Goal: Task Accomplishment & Management: Manage account settings

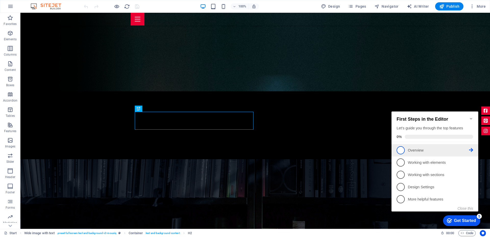
click at [400, 149] on span "1" at bounding box center [401, 150] width 8 height 8
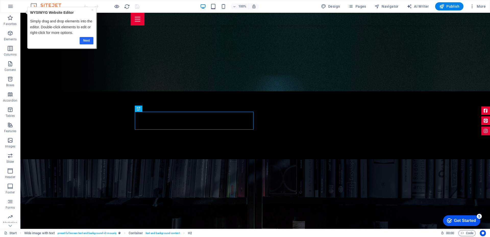
click at [82, 41] on link "Next" at bounding box center [87, 40] width 14 height 7
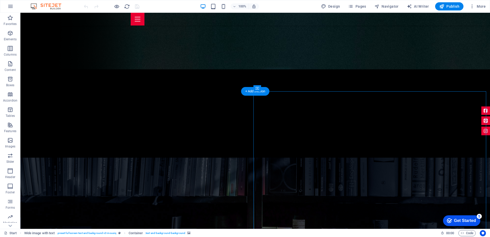
scroll to position [189, 0]
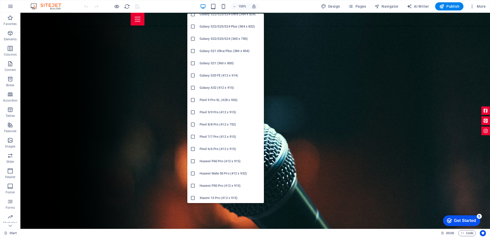
scroll to position [138, 0]
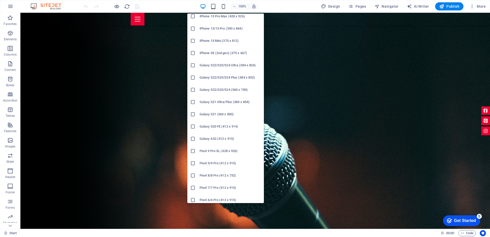
click at [209, 90] on h6 "Galaxy S22/S23/S24 (360 x 780)" at bounding box center [230, 90] width 61 height 6
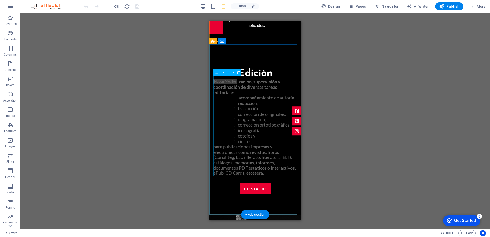
scroll to position [500, 0]
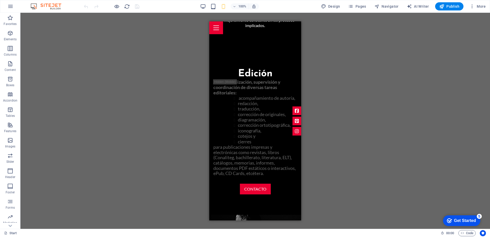
click at [141, 154] on div "Drag here to replace the existing content. Press “Ctrl” if you want to create a…" at bounding box center [255, 121] width 470 height 216
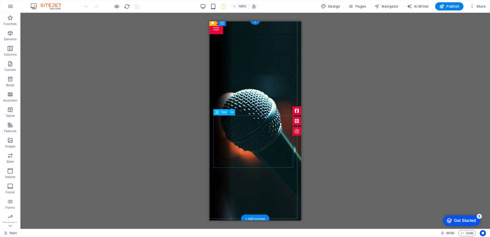
scroll to position [26, 0]
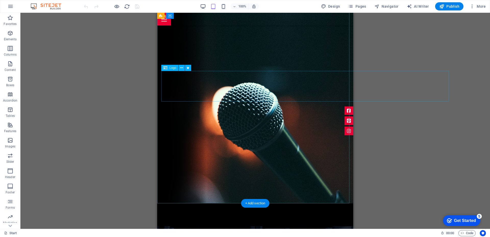
drag, startPoint x: 271, startPoint y: 79, endPoint x: 265, endPoint y: 80, distance: 6.0
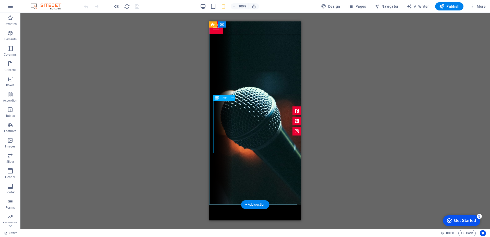
scroll to position [0, 0]
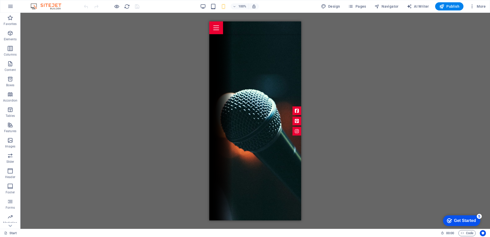
click at [164, 79] on div "Drag here to replace the existing content. Press “Ctrl” if you want to create a…" at bounding box center [255, 121] width 470 height 216
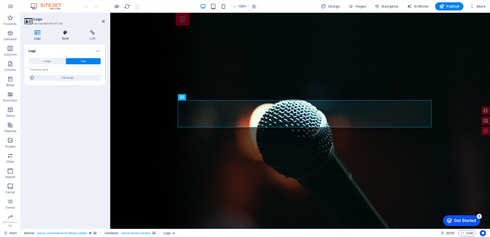
click at [66, 33] on icon at bounding box center [66, 32] width 26 height 5
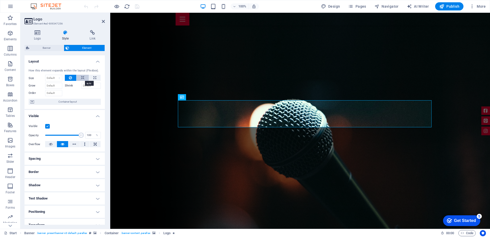
click at [82, 79] on icon at bounding box center [83, 78] width 4 height 6
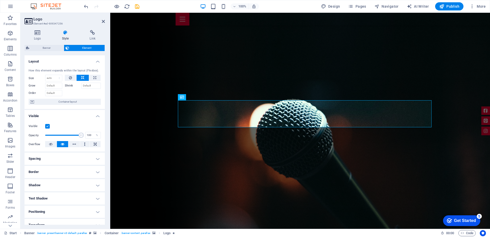
click at [68, 85] on label "Shrink" at bounding box center [73, 86] width 17 height 6
click at [81, 85] on input "Shrink" at bounding box center [91, 86] width 20 height 6
click at [68, 85] on label "Shrink" at bounding box center [73, 86] width 17 height 6
click at [81, 85] on input "Shrink" at bounding box center [91, 86] width 20 height 6
click at [31, 86] on label "Grow" at bounding box center [37, 86] width 17 height 6
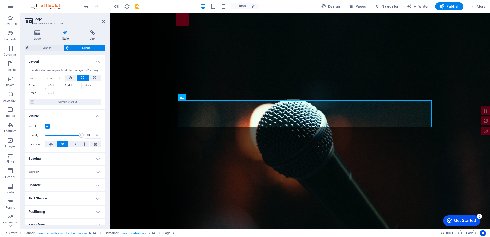
click at [45, 86] on input "Grow" at bounding box center [53, 86] width 17 height 6
click at [77, 93] on div at bounding box center [83, 92] width 36 height 7
click at [50, 79] on select "Default auto px % 1/1 1/2 1/3 1/4 1/5 1/6 1/7 1/8 1/9 1/10" at bounding box center [53, 78] width 17 height 6
click at [45, 75] on select "Default auto px % 1/1 1/2 1/3 1/4 1/5 1/6 1/7 1/8 1/9 1/10" at bounding box center [53, 78] width 17 height 6
select select "DISABLED_OPTION_VALUE"
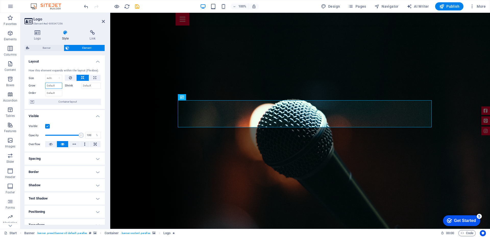
click at [57, 89] on input "Grow" at bounding box center [53, 86] width 17 height 6
click at [58, 86] on input "Grow" at bounding box center [53, 86] width 17 height 6
click at [90, 87] on input "Shrink" at bounding box center [91, 86] width 20 height 6
click at [85, 96] on div at bounding box center [83, 92] width 36 height 7
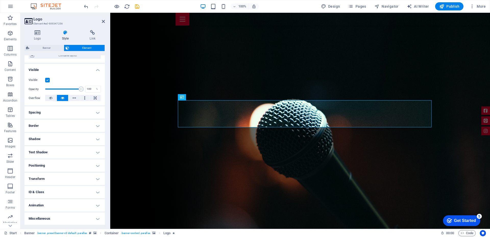
click at [98, 178] on h4 "Transform" at bounding box center [65, 179] width 80 height 12
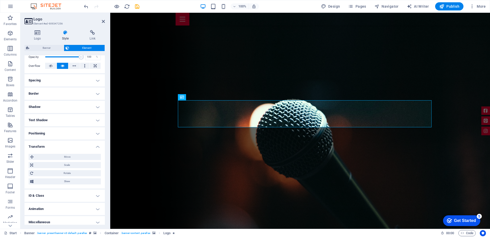
scroll to position [82, 0]
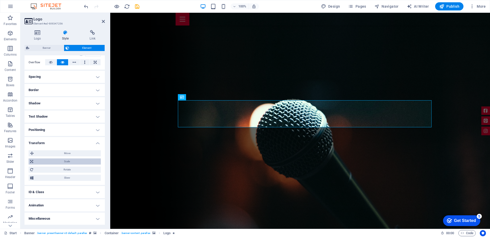
click at [67, 160] on span "Scale" at bounding box center [67, 162] width 65 height 6
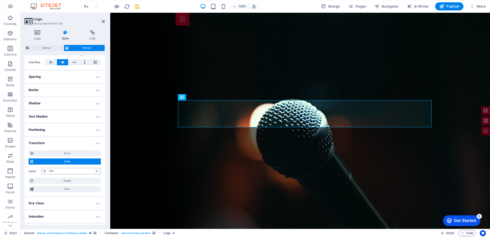
click at [96, 172] on div "%" at bounding box center [96, 171] width 7 height 6
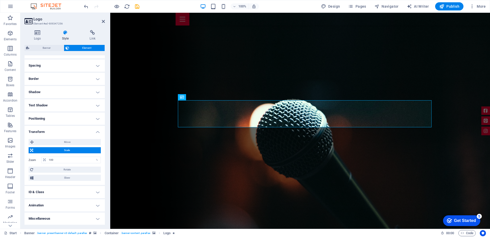
click at [66, 204] on h4 "Animation" at bounding box center [65, 205] width 80 height 12
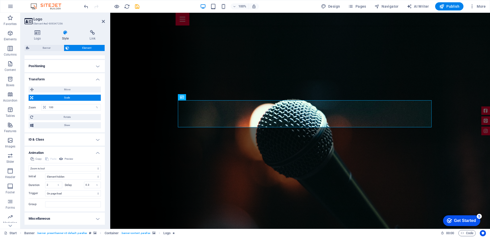
click at [105, 103] on div "Logo Style Link Logo Image Text Drag files here, click to choose files or selec…" at bounding box center [64, 127] width 89 height 203
click at [35, 32] on icon at bounding box center [38, 32] width 26 height 5
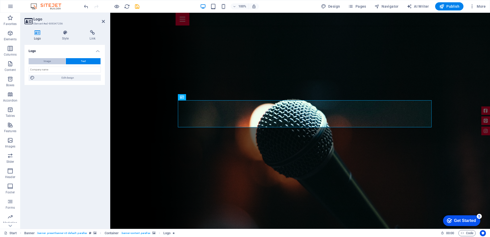
click at [40, 61] on button "Image" at bounding box center [47, 61] width 37 height 6
select select "DISABLED_OPTION_VALUE"
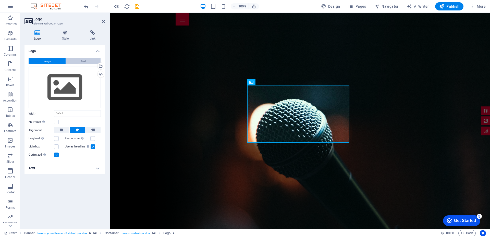
click at [85, 59] on span "Text" at bounding box center [83, 61] width 5 height 6
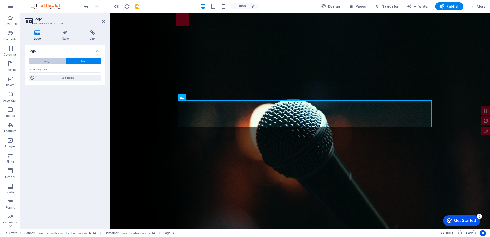
click at [36, 61] on button "Image" at bounding box center [47, 61] width 37 height 6
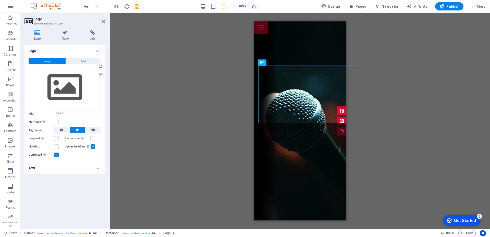
click at [360, 123] on div "Drag here to replace the existing content. Press “Ctrl” if you want to create a…" at bounding box center [300, 121] width 380 height 216
click at [83, 61] on span "Text" at bounding box center [83, 61] width 5 height 6
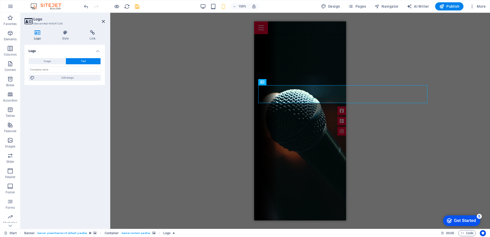
drag, startPoint x: 300, startPoint y: 94, endPoint x: 255, endPoint y: 94, distance: 44.7
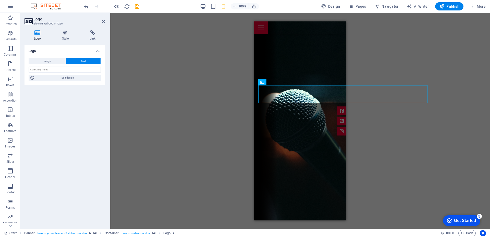
click at [79, 61] on button "Text" at bounding box center [83, 61] width 35 height 6
click at [70, 81] on span "Edit design" at bounding box center [67, 78] width 63 height 6
select select "rem"
select select "700"
select select "px"
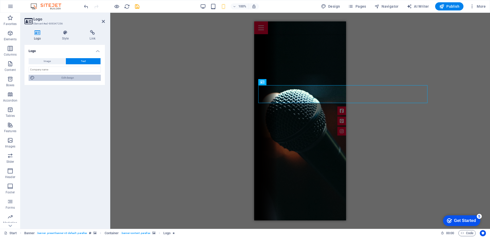
select select "rem"
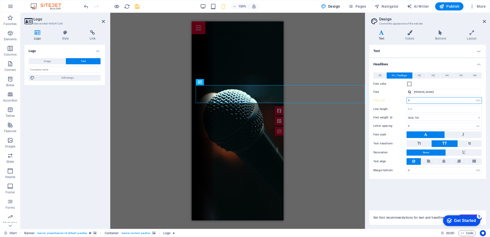
drag, startPoint x: 417, startPoint y: 101, endPoint x: 400, endPoint y: 99, distance: 17.2
click at [400, 99] on div "Font size 4 rem px em %" at bounding box center [427, 100] width 109 height 7
type input "1"
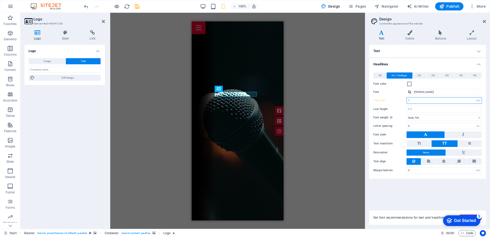
click at [423, 102] on input "1" at bounding box center [444, 101] width 75 height 6
type input "3"
click at [423, 102] on input "3" at bounding box center [444, 101] width 75 height 6
type input "2"
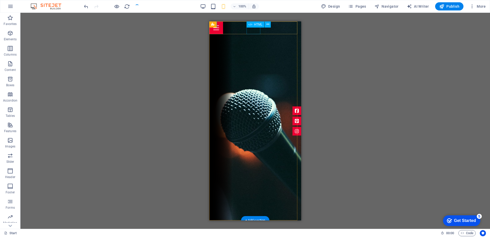
click at [251, 30] on div at bounding box center [255, 27] width 92 height 13
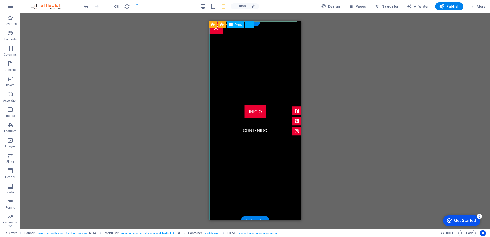
click at [260, 132] on nav "Inicio contenido" at bounding box center [255, 120] width 92 height 199
click at [257, 131] on nav "Inicio contenido" at bounding box center [255, 120] width 92 height 199
click at [251, 130] on nav "Inicio contenido" at bounding box center [255, 120] width 92 height 199
click at [251, 130] on div "H2 Wide image with text Container Placeholder Wide image with text Container Co…" at bounding box center [255, 121] width 470 height 216
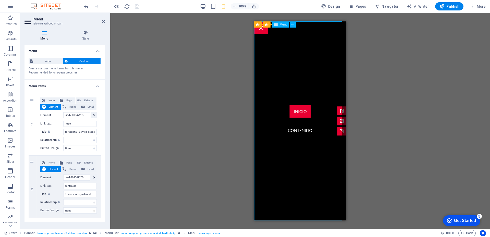
click at [312, 142] on nav "Inicio contenido" at bounding box center [300, 120] width 92 height 199
click at [365, 134] on div "H2 Wide image with text Container Placeholder Wide image with text Container Co…" at bounding box center [300, 121] width 380 height 216
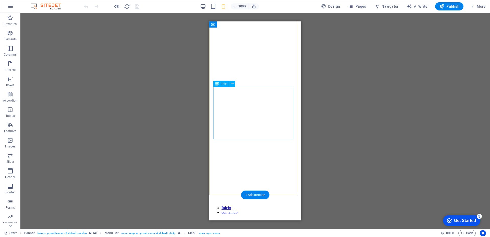
scroll to position [0, 0]
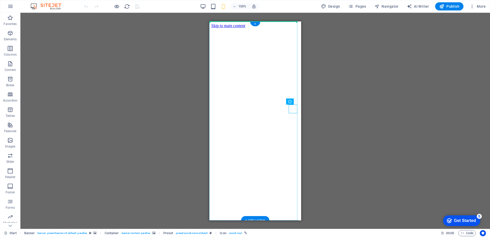
drag, startPoint x: 293, startPoint y: 111, endPoint x: 294, endPoint y: 74, distance: 37.8
click at [325, 111] on div "Logo Banner Banner Container Text Text Placeholder Wide image with text Wide im…" at bounding box center [255, 121] width 470 height 216
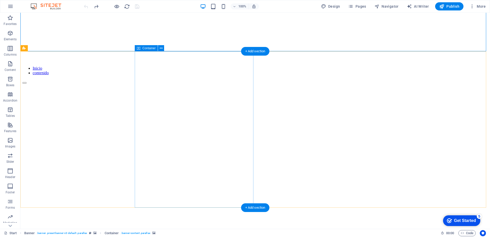
scroll to position [179, 0]
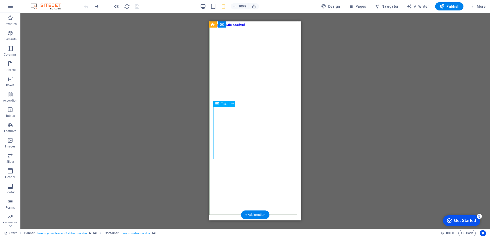
scroll to position [0, 0]
click at [375, 52] on div "Logo Banner Container Text Text Placeholder Wide image with text Wide image wit…" at bounding box center [255, 121] width 470 height 216
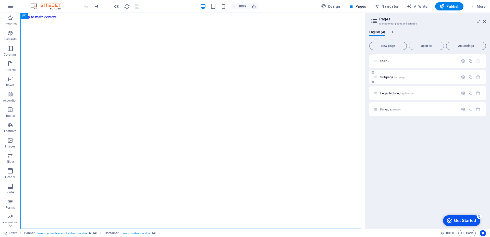
click at [413, 76] on p "Subpage /subpage" at bounding box center [418, 77] width 77 height 3
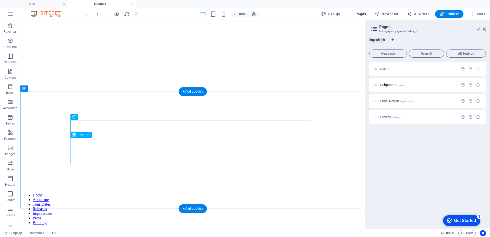
scroll to position [26, 0]
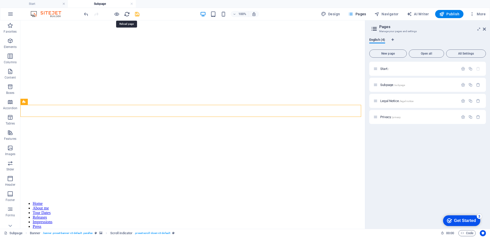
click at [124, 11] on icon "reload" at bounding box center [127, 14] width 6 height 6
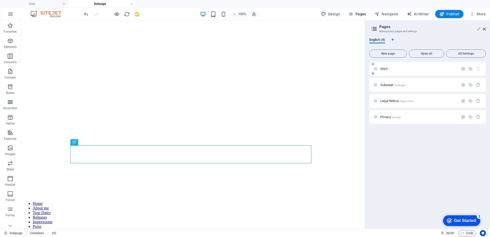
click at [394, 71] on div "Start /" at bounding box center [415, 69] width 85 height 6
click at [379, 68] on div "Start /" at bounding box center [419, 68] width 80 height 3
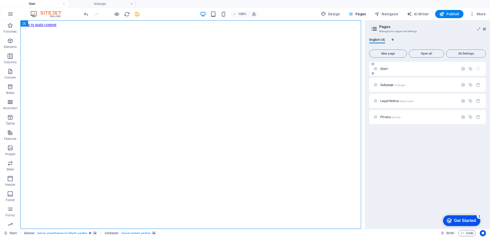
scroll to position [0, 0]
click at [462, 86] on icon "button" at bounding box center [463, 85] width 4 height 4
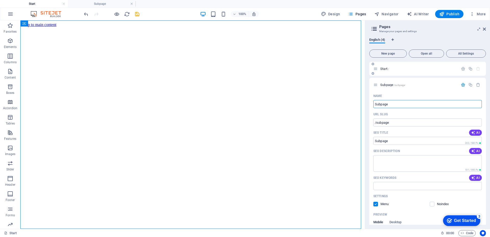
click at [394, 70] on div "Start /" at bounding box center [415, 69] width 85 height 6
click at [414, 73] on div "Start /" at bounding box center [427, 69] width 117 height 14
click at [376, 69] on icon at bounding box center [375, 69] width 4 height 4
click at [382, 69] on span "Start /" at bounding box center [384, 69] width 9 height 4
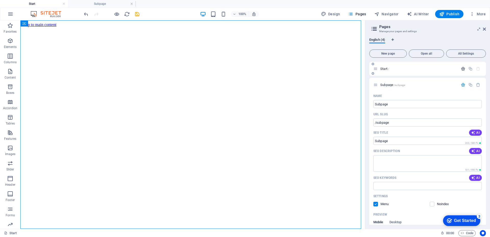
click at [462, 68] on icon "button" at bounding box center [463, 69] width 4 height 4
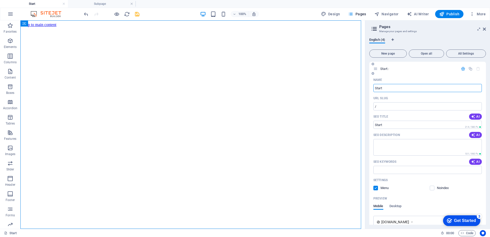
click at [390, 89] on input "Start" at bounding box center [427, 88] width 109 height 8
drag, startPoint x: 390, startPoint y: 89, endPoint x: 379, endPoint y: 81, distance: 13.6
click at [380, 80] on div "Name Start ​" at bounding box center [427, 84] width 109 height 16
type input "cgreditorial - Inicio"
click at [411, 124] on input "SEO Title" at bounding box center [427, 125] width 109 height 8
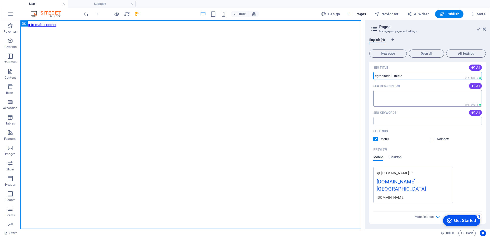
scroll to position [51, 0]
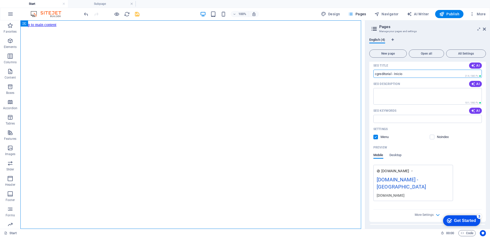
drag, startPoint x: 423, startPoint y: 178, endPoint x: 422, endPoint y: 181, distance: 3.2
click at [423, 178] on div "[DOMAIN_NAME] - [GEOGRAPHIC_DATA]" at bounding box center [413, 184] width 73 height 17
click at [422, 181] on div "[DOMAIN_NAME] - [GEOGRAPHIC_DATA]" at bounding box center [413, 184] width 73 height 17
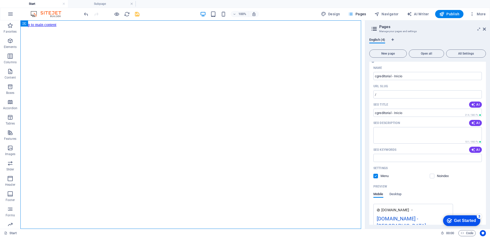
scroll to position [0, 0]
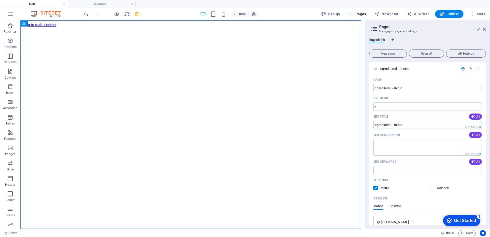
click at [373, 39] on span "English (4)" at bounding box center [377, 40] width 16 height 7
click at [484, 29] on icon at bounding box center [484, 29] width 3 height 4
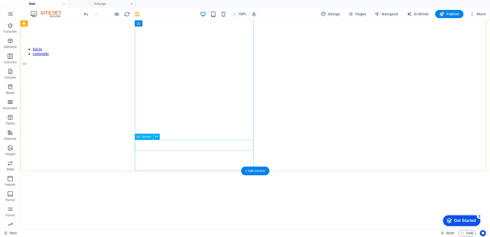
scroll to position [153, 0]
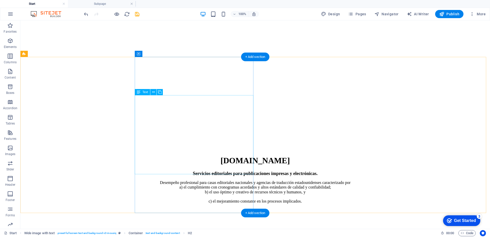
scroll to position [306, 0]
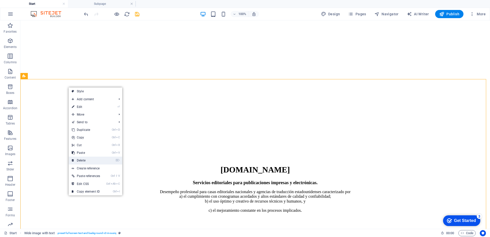
click at [83, 158] on link "⌦ Delete" at bounding box center [86, 161] width 34 height 8
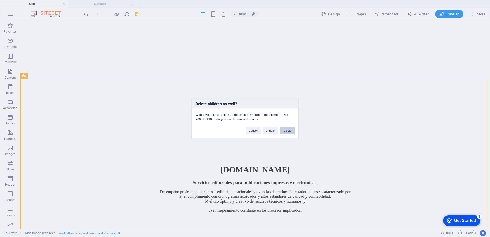
click at [288, 131] on button "Delete" at bounding box center [287, 131] width 14 height 8
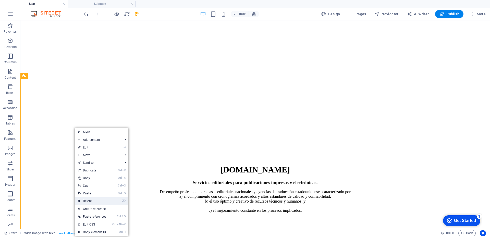
click at [93, 202] on link "⌦ Delete" at bounding box center [92, 201] width 34 height 8
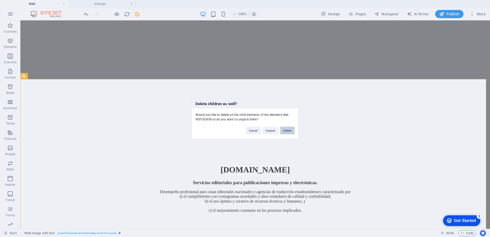
click at [288, 131] on button "Delete" at bounding box center [287, 131] width 14 height 8
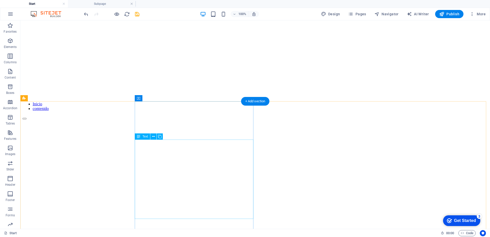
scroll to position [255, 0]
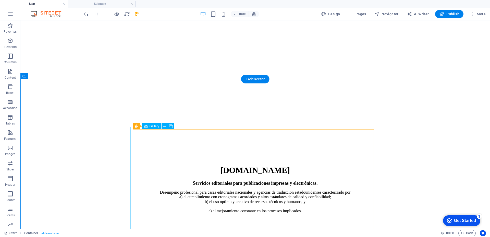
scroll to position [306, 0]
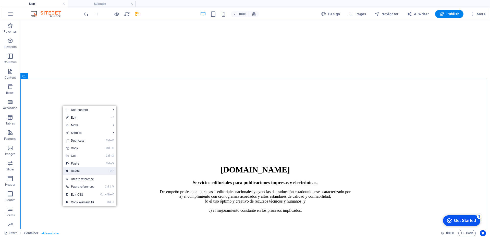
click at [91, 172] on link "⌦ Delete" at bounding box center [80, 171] width 34 height 8
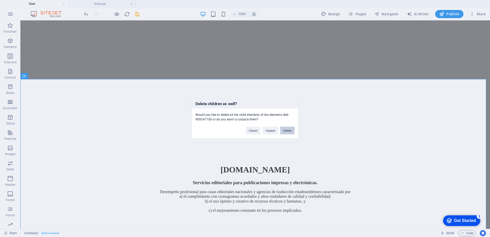
click at [287, 132] on button "Delete" at bounding box center [287, 131] width 14 height 8
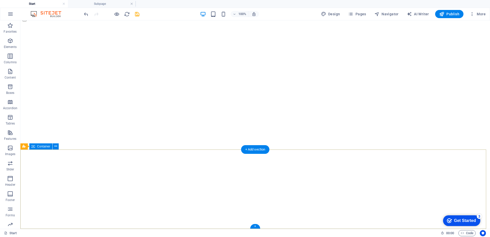
scroll to position [185, 0]
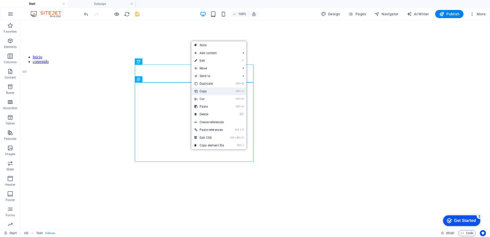
click at [205, 92] on link "Ctrl C Copy" at bounding box center [209, 92] width 36 height 8
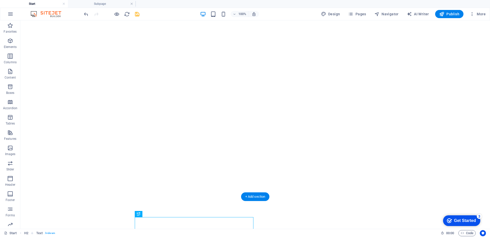
scroll to position [0, 0]
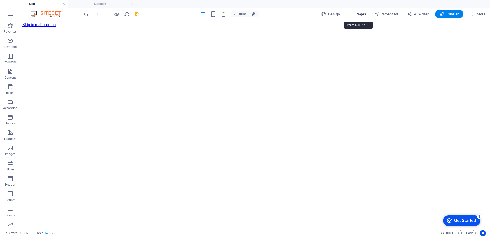
click at [360, 14] on span "Pages" at bounding box center [357, 13] width 18 height 5
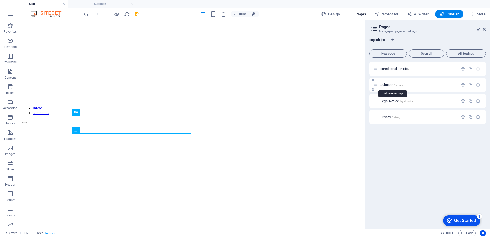
click at [385, 85] on span "Subpage /subpage" at bounding box center [392, 85] width 25 height 4
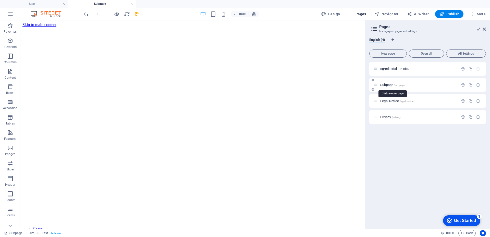
scroll to position [26, 0]
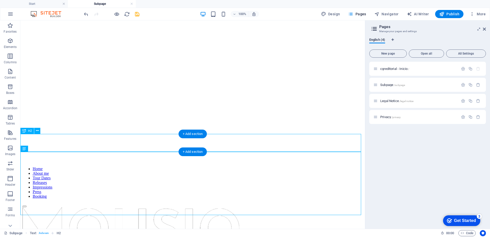
scroll to position [26, 0]
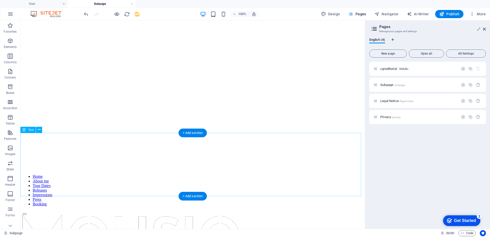
scroll to position [74, 0]
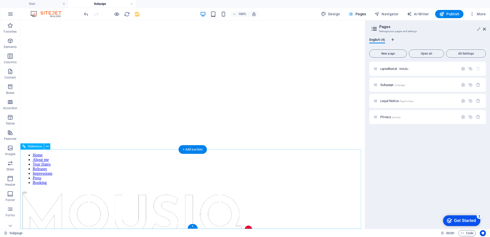
drag, startPoint x: 65, startPoint y: 159, endPoint x: 86, endPoint y: 197, distance: 43.4
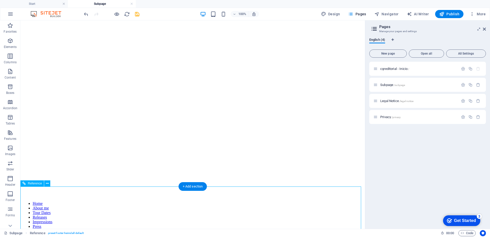
scroll to position [0, 0]
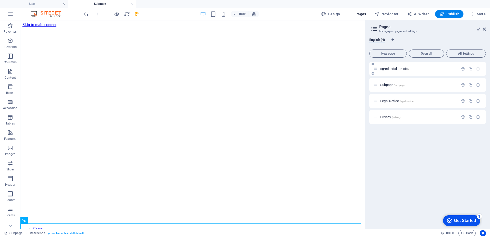
click at [403, 71] on div "cgreditorial - Inicio /" at bounding box center [415, 69] width 85 height 6
click at [436, 66] on div "cgreditorial - Inicio /" at bounding box center [415, 69] width 85 height 6
click at [137, 15] on icon "save" at bounding box center [137, 14] width 6 height 6
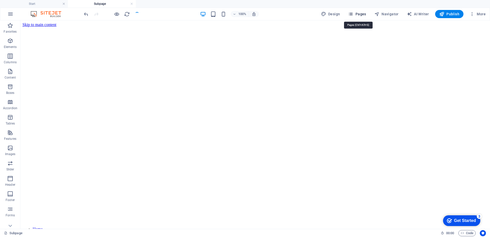
click at [355, 15] on span "Pages" at bounding box center [357, 13] width 18 height 5
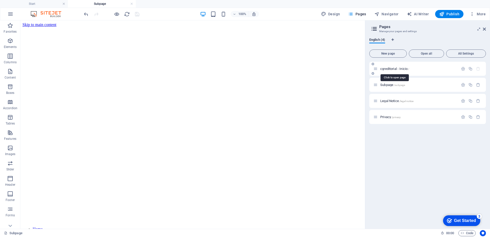
click at [394, 70] on span "cgreditorial - Inicio /" at bounding box center [394, 69] width 29 height 4
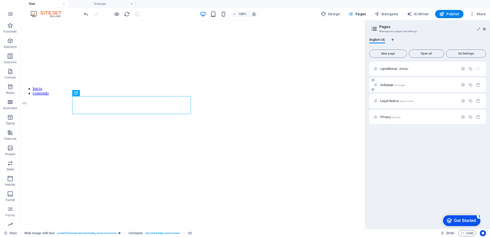
click at [393, 86] on span "Subpage /subpage" at bounding box center [392, 85] width 25 height 4
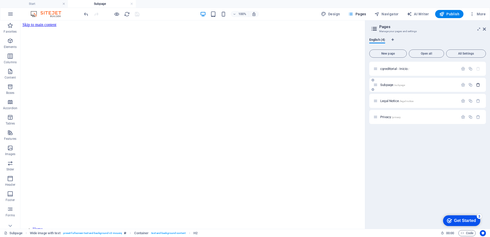
click at [477, 86] on icon "button" at bounding box center [478, 85] width 4 height 4
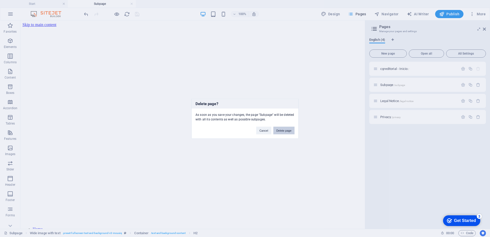
click at [284, 131] on button "Delete page" at bounding box center [283, 131] width 21 height 8
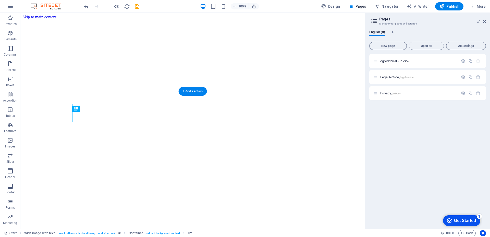
scroll to position [153, 0]
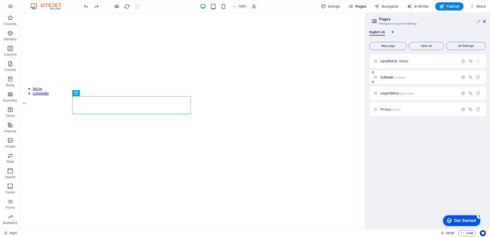
click at [409, 80] on div "Subpage /subpage" at bounding box center [415, 77] width 85 height 6
click at [471, 78] on icon "button" at bounding box center [470, 77] width 4 height 4
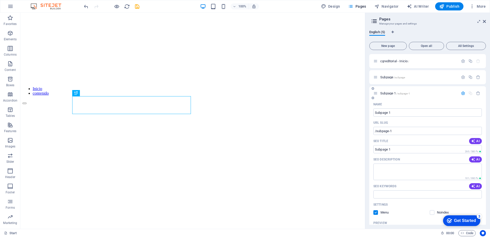
click at [427, 94] on p "Subpage 1 /subpage-1" at bounding box center [418, 93] width 77 height 3
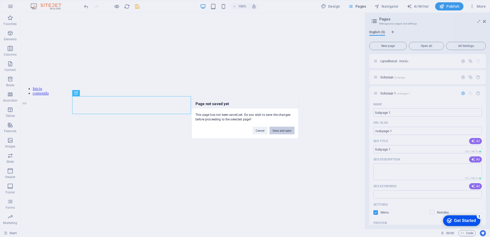
click at [280, 130] on button "Save and open" at bounding box center [282, 131] width 25 height 8
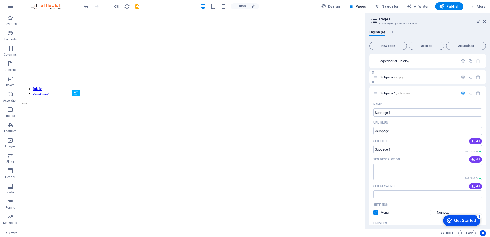
click at [406, 80] on div "Subpage /subpage" at bounding box center [415, 77] width 85 height 6
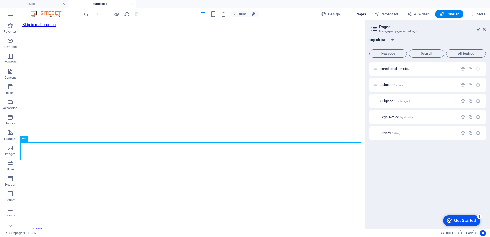
scroll to position [0, 0]
click at [478, 84] on icon "button" at bounding box center [478, 85] width 4 height 4
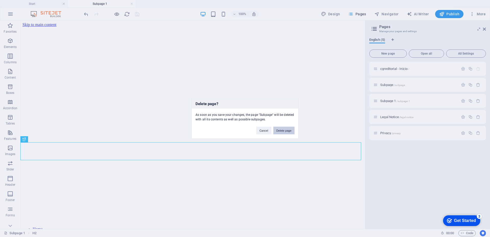
click at [284, 131] on button "Delete page" at bounding box center [283, 131] width 21 height 8
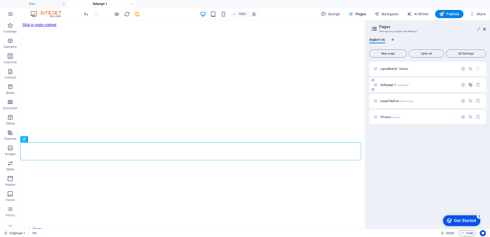
click at [470, 85] on icon "button" at bounding box center [470, 85] width 4 height 4
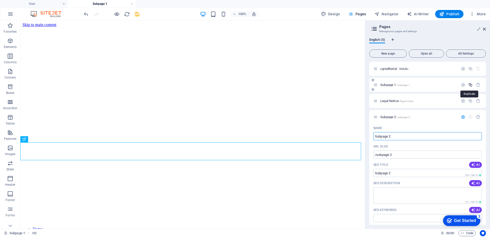
click at [469, 85] on icon "button" at bounding box center [470, 85] width 4 height 4
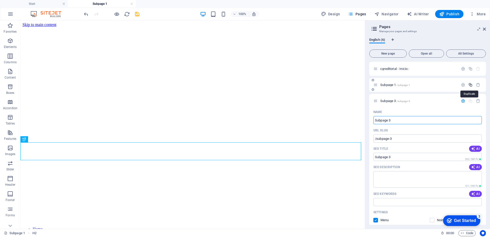
click at [470, 85] on icon "button" at bounding box center [470, 85] width 4 height 4
click at [446, 108] on div "Subpage 5 /subpage-5" at bounding box center [427, 101] width 117 height 14
click at [423, 89] on div "Subpage 1 /subpage-1" at bounding box center [427, 85] width 117 height 14
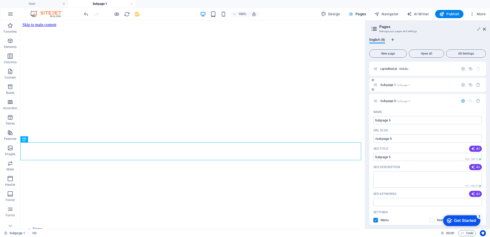
click at [426, 87] on div "Subpage 1 /subpage-1" at bounding box center [415, 85] width 85 height 6
click at [461, 100] on icon "button" at bounding box center [463, 101] width 4 height 4
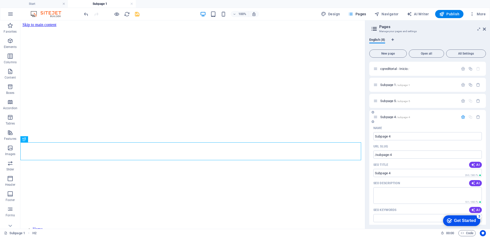
click at [461, 117] on icon "button" at bounding box center [463, 117] width 4 height 4
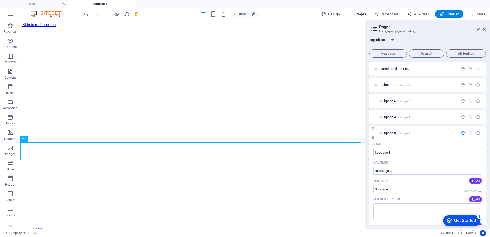
click at [461, 133] on icon "button" at bounding box center [463, 133] width 4 height 4
click at [463, 165] on icon "button" at bounding box center [463, 165] width 4 height 4
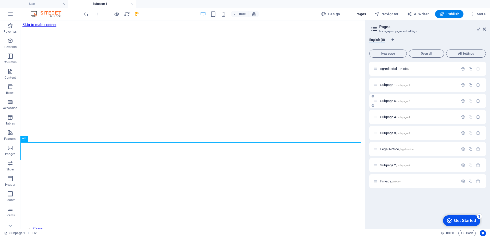
drag, startPoint x: 401, startPoint y: 167, endPoint x: 398, endPoint y: 95, distance: 71.8
click at [398, 95] on div "cgreditorial - Inicio / Subpage 1 /subpage-1 Subpage 5 /subpage-5 Subpage 4 /su…" at bounding box center [427, 125] width 117 height 127
click at [404, 153] on div "Legal Notice /legal-notice" at bounding box center [427, 149] width 117 height 14
drag, startPoint x: 404, startPoint y: 153, endPoint x: 403, endPoint y: 171, distance: 18.7
click at [403, 171] on div "cgreditorial - Inicio / Subpage 1 /subpage-1 Subpage 5 /subpage-5 Subpage 4 /su…" at bounding box center [427, 125] width 117 height 127
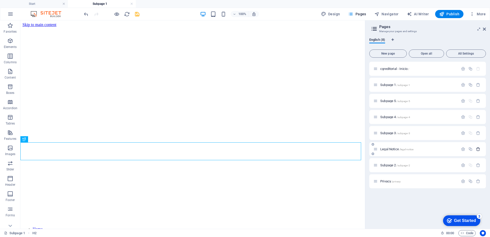
click at [477, 150] on icon "button" at bounding box center [478, 149] width 4 height 4
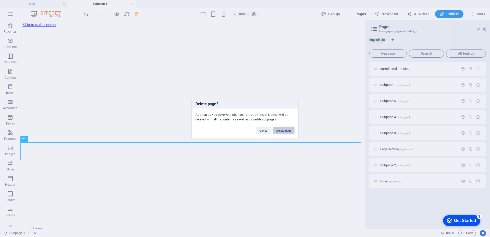
click at [286, 131] on button "Delete page" at bounding box center [283, 131] width 21 height 8
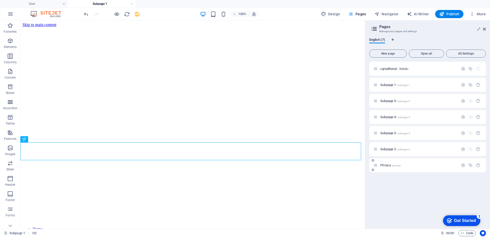
click at [422, 166] on p "Privacy /privacy" at bounding box center [418, 165] width 77 height 3
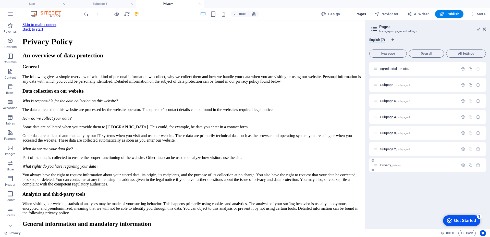
click at [408, 167] on p "Privacy /privacy" at bounding box center [418, 165] width 77 height 3
click at [476, 167] on icon "button" at bounding box center [478, 165] width 4 height 4
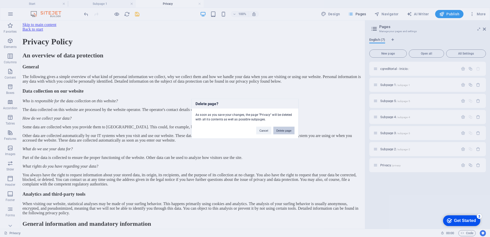
click at [280, 131] on button "Delete page" at bounding box center [283, 131] width 21 height 8
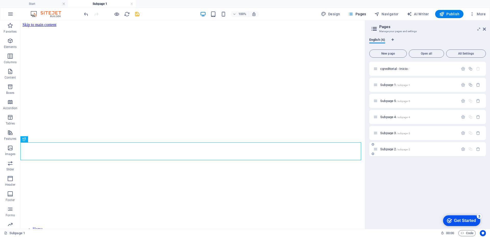
click at [416, 153] on div "Subpage 2 /subpage-2" at bounding box center [427, 149] width 117 height 14
click at [389, 84] on span "Subpage 1 /subpage-1" at bounding box center [395, 85] width 30 height 4
drag, startPoint x: 399, startPoint y: 152, endPoint x: 401, endPoint y: 92, distance: 59.8
click at [401, 92] on div "cgreditorial - Inicio / Subpage 1 /subpage-1 Subpage 5 /subpage-5 Subpage 4 /su…" at bounding box center [427, 109] width 117 height 94
drag, startPoint x: 430, startPoint y: 100, endPoint x: 421, endPoint y: 150, distance: 50.5
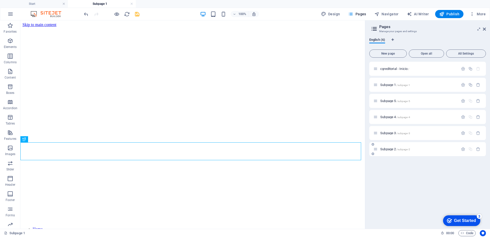
click at [421, 150] on div "cgreditorial - Inicio / Subpage 1 /subpage-1 Subpage 5 /subpage-5 Subpage 4 /su…" at bounding box center [427, 109] width 117 height 94
click at [394, 102] on span "Subpage 5 /subpage-5" at bounding box center [395, 101] width 30 height 4
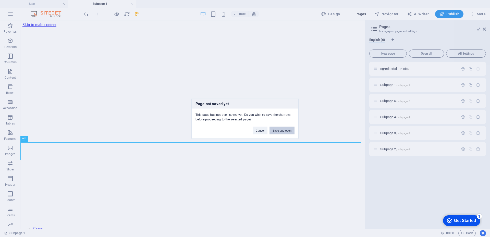
click at [282, 132] on button "Save and open" at bounding box center [282, 131] width 25 height 8
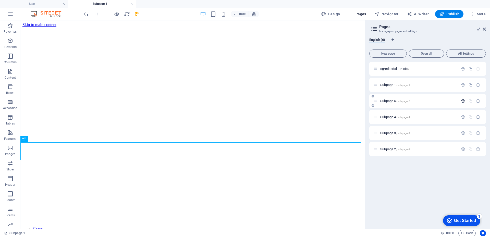
click at [462, 102] on icon "button" at bounding box center [463, 101] width 4 height 4
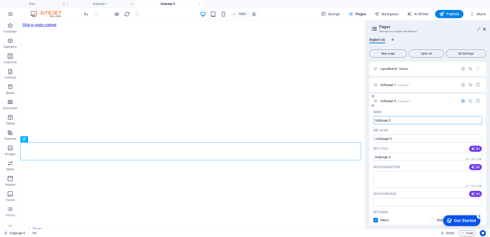
click at [400, 123] on input "Subpage 5" at bounding box center [427, 120] width 109 height 8
type input "S"
type input "/subpag"
type input "Subpag"
type input "/"
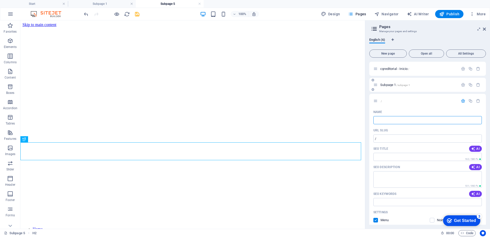
click at [390, 85] on span "Subpage 1 /subpage-1" at bounding box center [395, 85] width 30 height 4
click at [461, 85] on icon "button" at bounding box center [463, 85] width 4 height 4
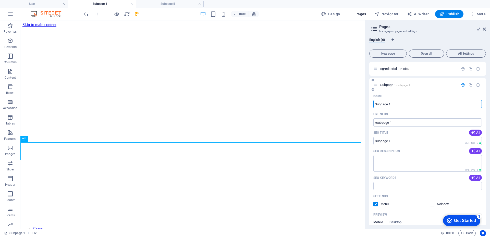
click at [401, 105] on input "Subpage 1" at bounding box center [427, 104] width 109 height 8
drag, startPoint x: 421, startPoint y: 125, endPoint x: 355, endPoint y: 101, distance: 70.9
click at [419, 104] on input "Subpage 1" at bounding box center [427, 104] width 109 height 8
drag, startPoint x: 418, startPoint y: 104, endPoint x: 395, endPoint y: 104, distance: 22.2
click at [395, 104] on input "Subpage 1" at bounding box center [427, 104] width 109 height 8
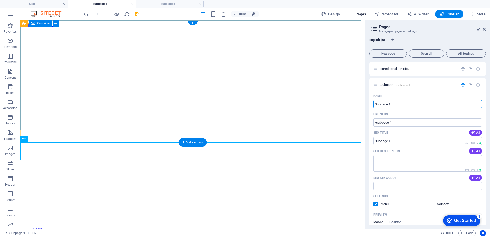
drag, startPoint x: 417, startPoint y: 124, endPoint x: 396, endPoint y: 122, distance: 20.8
type input "cgr"
type input "/cg"
type input "cg"
type input "cgr"
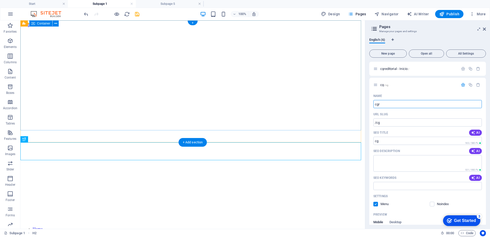
type input "/cgr"
type input "cgr"
type input "cgre"
type input "/cgre"
type input "cgre"
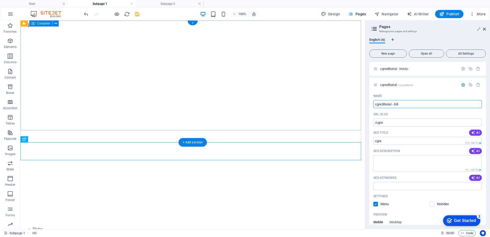
type input "cgreditorial - Edic"
type input "/cgreditorial"
type input "cgreditorial -"
type input "cgreditorial - Edición"
type input "/cgreditorial-edici"
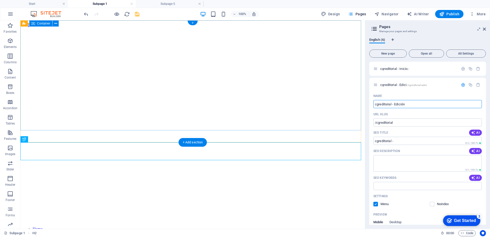
type input "cgreditorial - Edici"
type input "cgreditorial - Edición"
type input "/cgreditorial-edicion"
type input "cgreditorial - Edición"
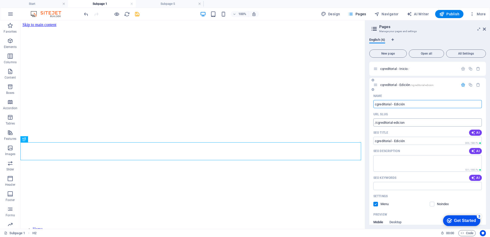
click at [416, 120] on input "/cgreditorial-edicion" at bounding box center [427, 122] width 109 height 8
click at [406, 139] on input "cgreditorial - Edición" at bounding box center [427, 141] width 109 height 8
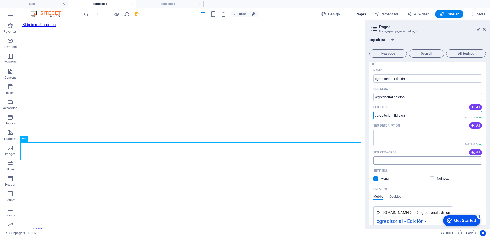
click at [408, 157] on input "SEO Keywords" at bounding box center [427, 160] width 109 height 8
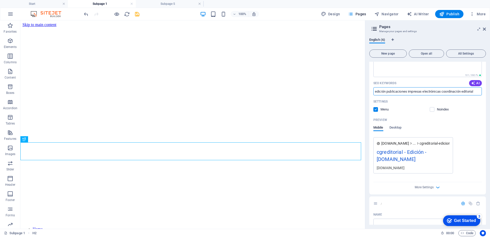
scroll to position [102, 0]
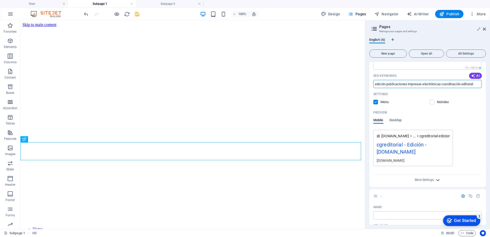
type input "edición publicaciones impresas electrónicas coordinación editorial"
click at [438, 180] on icon "button" at bounding box center [438, 180] width 6 height 6
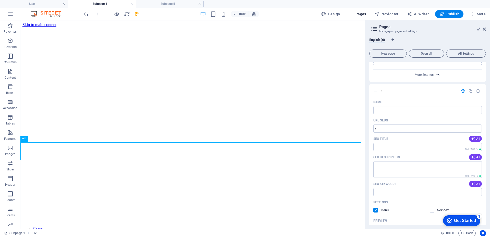
scroll to position [394, 0]
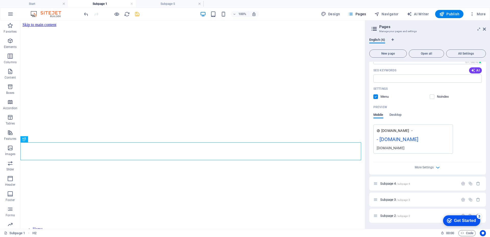
drag, startPoint x: 138, startPoint y: 14, endPoint x: 272, endPoint y: 66, distance: 144.2
click at [138, 14] on icon "save" at bounding box center [137, 14] width 6 height 6
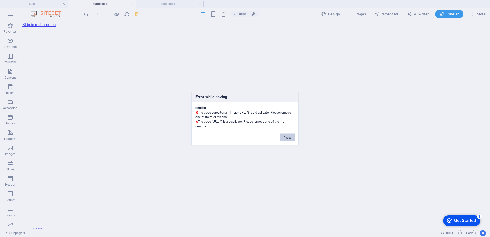
click at [286, 136] on button "Pages" at bounding box center [288, 138] width 14 height 8
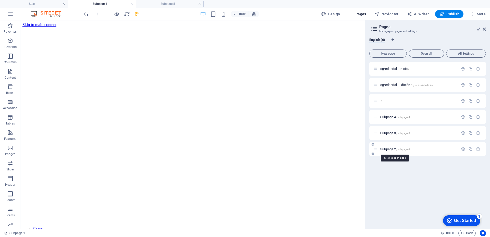
click at [400, 150] on span "/subpage-2" at bounding box center [403, 149] width 14 height 3
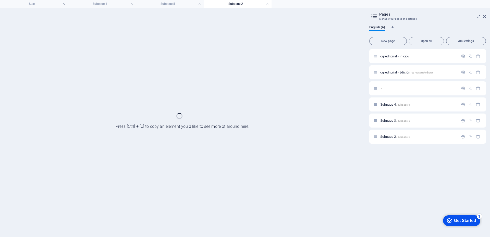
click at [478, 128] on div "Subpage 3 /subpage-3" at bounding box center [427, 121] width 117 height 14
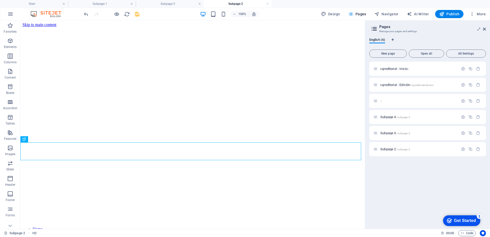
scroll to position [0, 0]
click at [477, 102] on icon "button" at bounding box center [478, 101] width 4 height 4
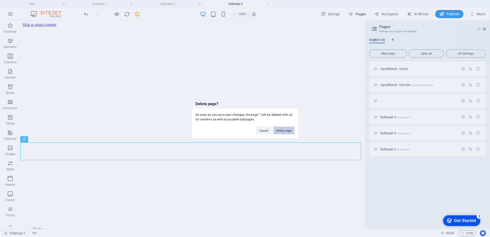
click at [287, 129] on button "Delete page" at bounding box center [283, 131] width 21 height 8
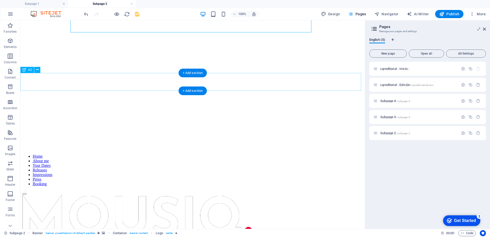
scroll to position [74, 0]
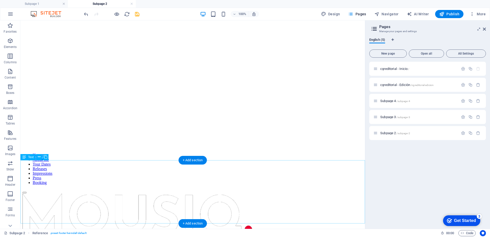
scroll to position [0, 0]
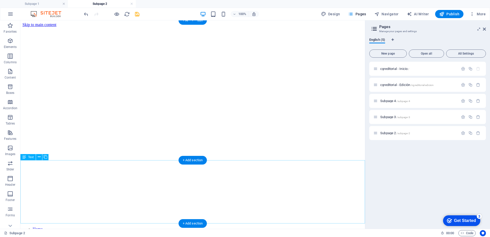
click at [196, 162] on div "+ Add section" at bounding box center [193, 160] width 28 height 9
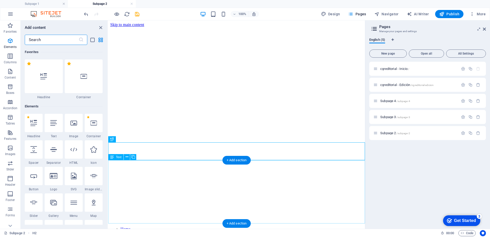
scroll to position [893, 0]
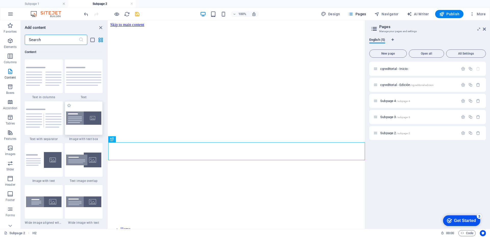
click at [87, 122] on img at bounding box center [83, 119] width 35 height 14
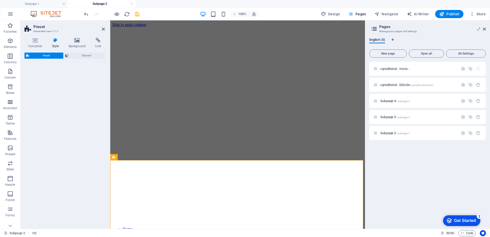
select select "rem"
select select "px"
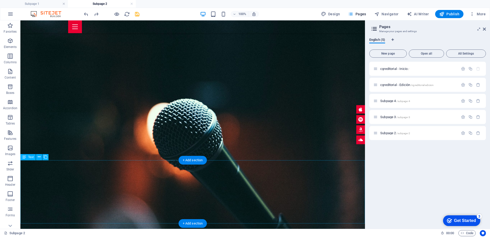
click at [195, 158] on div "+ Add section" at bounding box center [193, 160] width 28 height 9
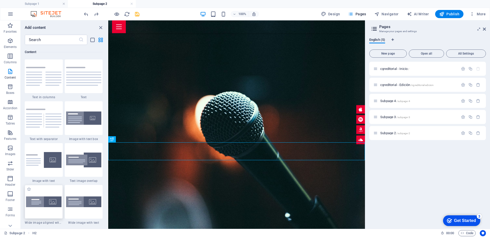
click at [53, 200] on img at bounding box center [43, 202] width 35 height 11
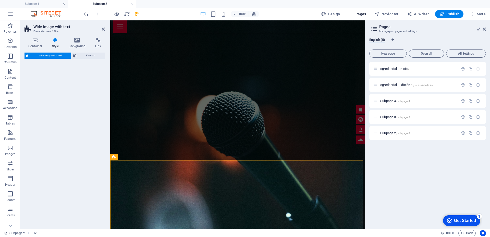
select select "%"
select select "preset-fullscreen-text-and-background-v3-alignments"
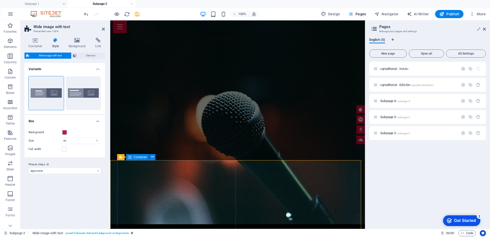
scroll to position [0, 0]
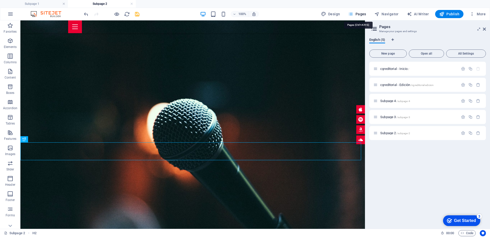
click at [358, 14] on span "Pages" at bounding box center [357, 13] width 18 height 5
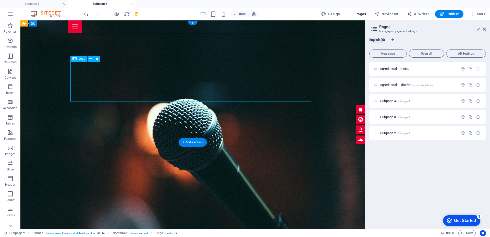
select select "px"
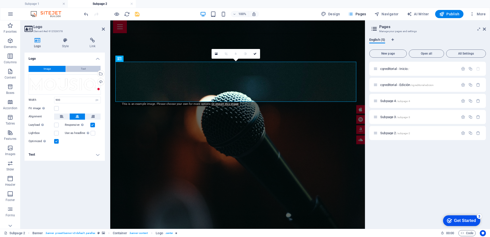
click at [83, 68] on span "Text" at bounding box center [83, 69] width 5 height 6
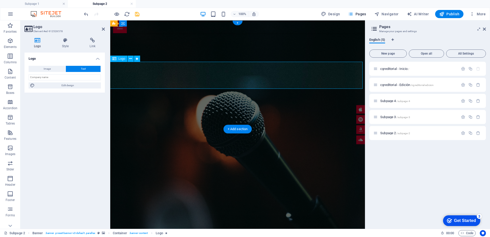
click at [86, 68] on span "Text" at bounding box center [83, 69] width 5 height 6
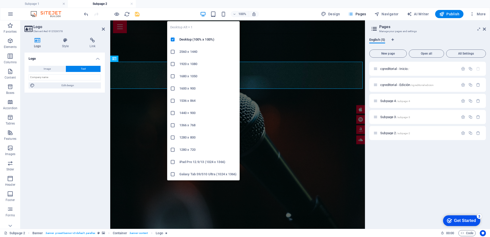
click at [202, 14] on icon "button" at bounding box center [203, 14] width 6 height 6
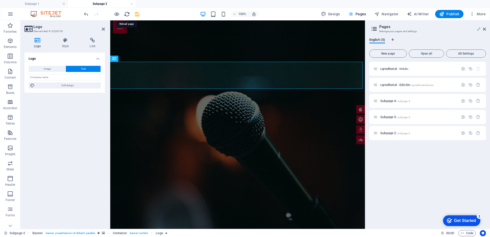
click at [126, 15] on icon "reload" at bounding box center [127, 14] width 6 height 6
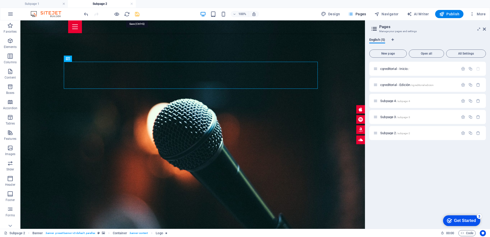
click at [138, 13] on icon "save" at bounding box center [137, 14] width 6 height 6
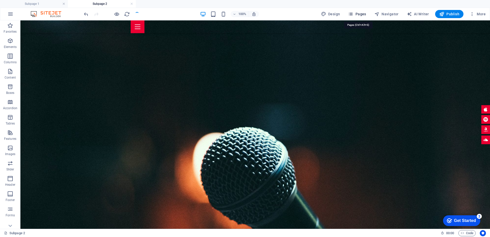
click at [365, 14] on span "Pages" at bounding box center [357, 13] width 18 height 5
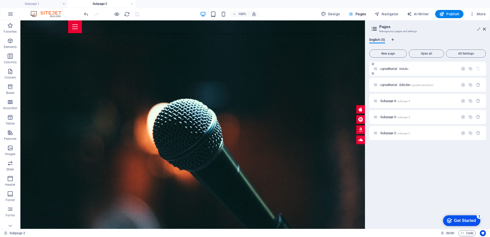
click at [394, 70] on span "cgreditorial - Inicio /" at bounding box center [394, 69] width 29 height 4
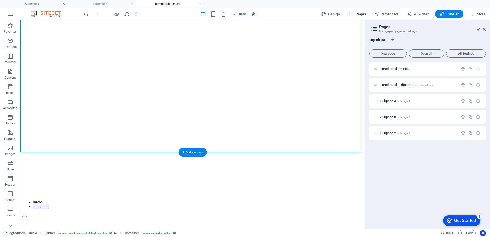
scroll to position [77, 0]
click at [11, 106] on span "Accordion" at bounding box center [10, 105] width 20 height 12
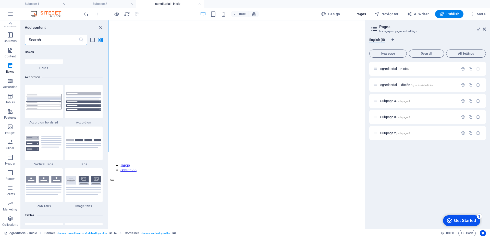
scroll to position [1605, 0]
click at [90, 148] on img at bounding box center [83, 143] width 35 height 9
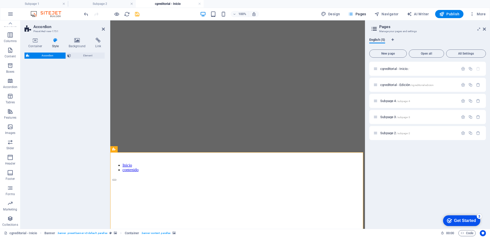
select select "rem"
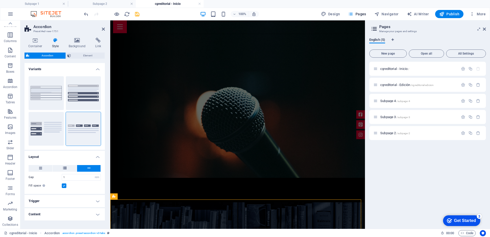
scroll to position [0, 0]
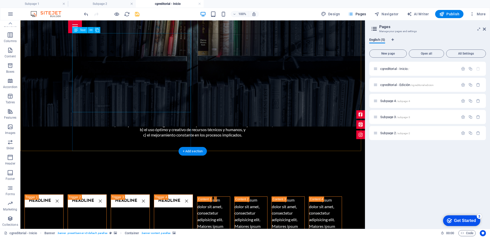
scroll to position [403, 0]
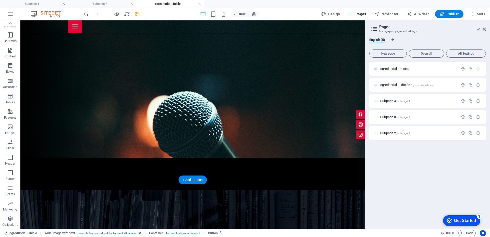
scroll to position [20, 0]
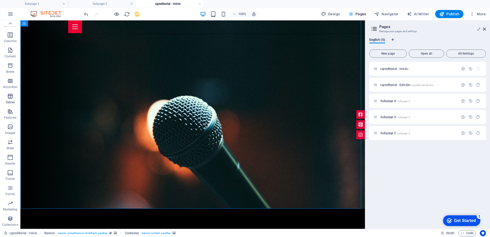
click at [9, 97] on icon "button" at bounding box center [10, 96] width 6 height 6
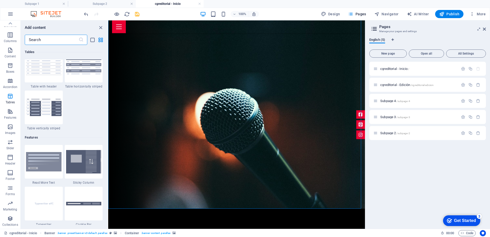
scroll to position [1947, 0]
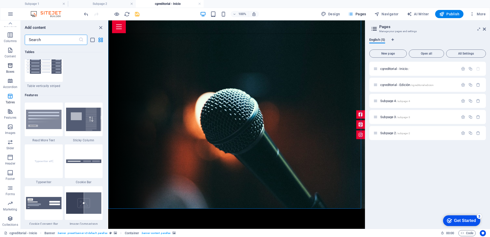
click at [9, 67] on icon "button" at bounding box center [10, 66] width 6 height 6
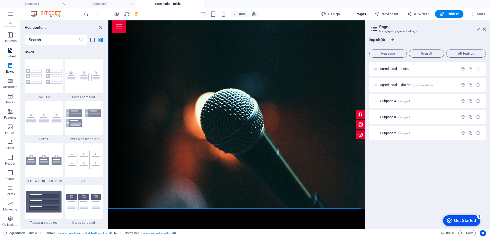
scroll to position [0, 0]
click at [13, 44] on span "Elements" at bounding box center [10, 44] width 20 height 12
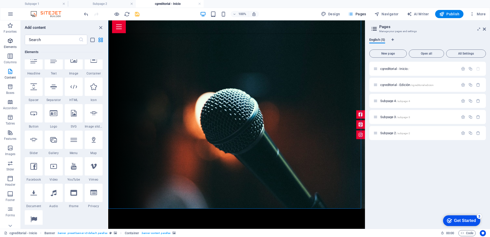
scroll to position [54, 0]
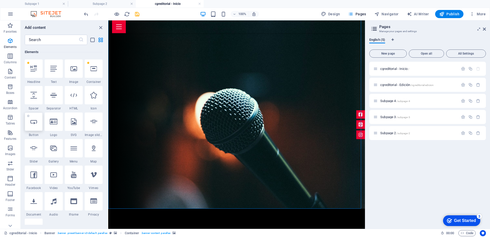
click at [32, 126] on div at bounding box center [34, 122] width 18 height 18
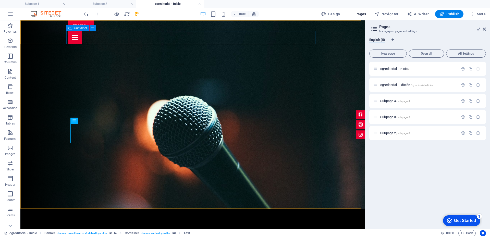
click at [77, 26] on div "Container" at bounding box center [77, 28] width 23 height 6
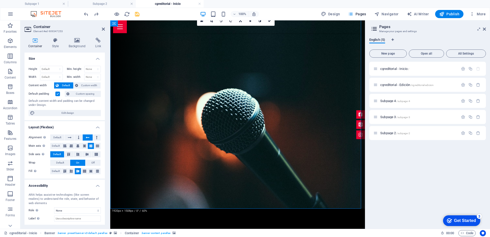
click at [11, 30] on p "Favorites" at bounding box center [10, 32] width 13 height 4
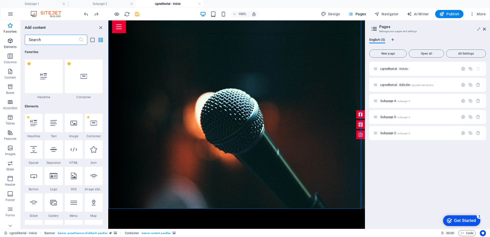
click at [12, 43] on icon "button" at bounding box center [10, 41] width 6 height 6
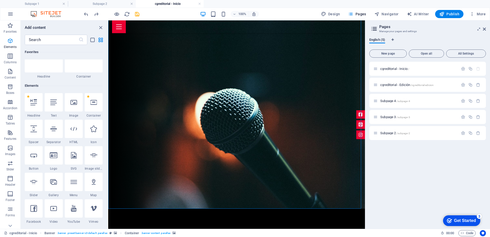
scroll to position [54, 0]
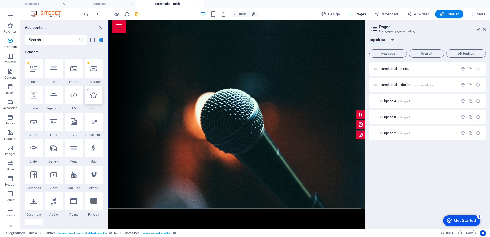
click at [95, 101] on div at bounding box center [94, 95] width 18 height 18
select select "xMidYMid"
select select "px"
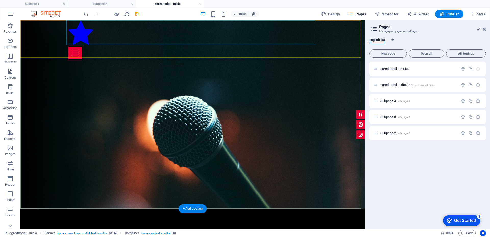
click at [79, 37] on figure at bounding box center [192, 33] width 249 height 26
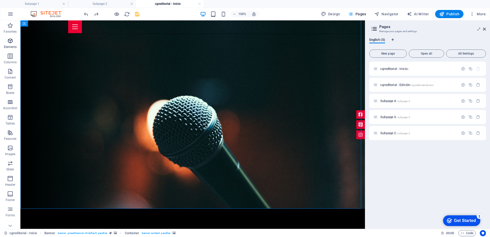
click at [7, 41] on icon "button" at bounding box center [10, 41] width 6 height 6
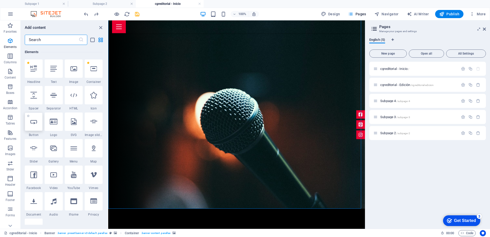
click at [34, 125] on div at bounding box center [34, 122] width 18 height 18
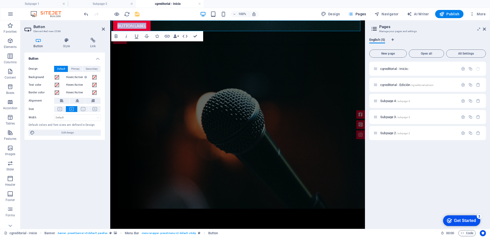
drag, startPoint x: 235, startPoint y: 54, endPoint x: 231, endPoint y: 48, distance: 7.4
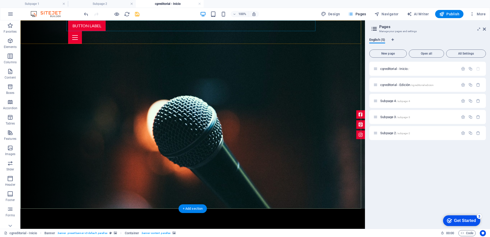
click at [220, 26] on div "Button label" at bounding box center [192, 25] width 249 height 11
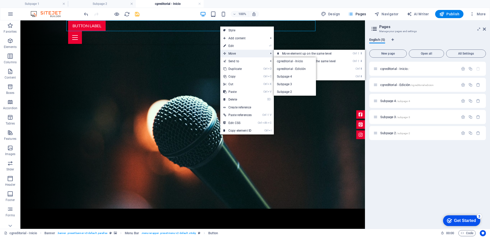
click at [242, 54] on span "Move" at bounding box center [243, 54] width 46 height 8
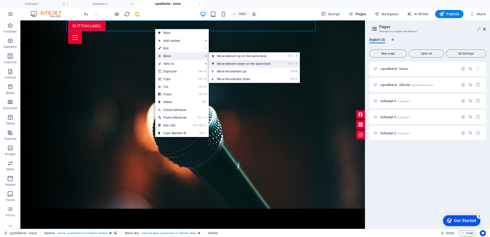
click at [244, 62] on link "Ctrl ⇧ ⬇ Move element down on the same level" at bounding box center [245, 64] width 72 height 8
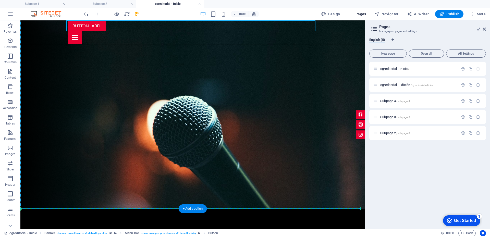
drag, startPoint x: 131, startPoint y: 29, endPoint x: 130, endPoint y: 179, distance: 150.1
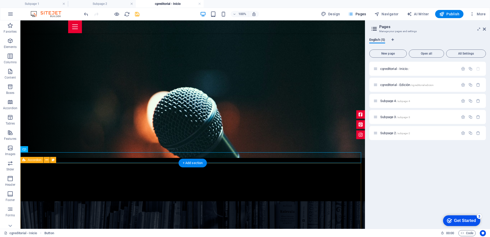
scroll to position [77, 0]
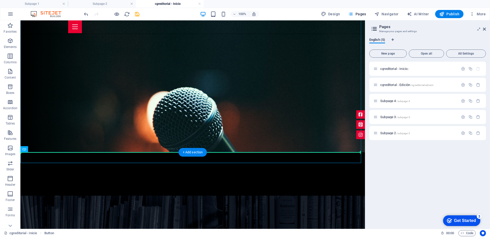
drag, startPoint x: 154, startPoint y: 155, endPoint x: 155, endPoint y: 114, distance: 40.6
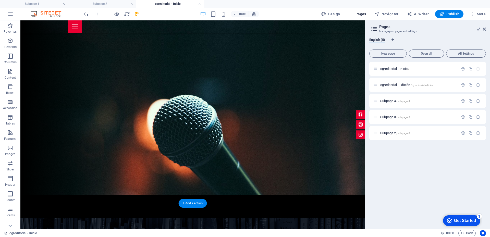
scroll to position [26, 0]
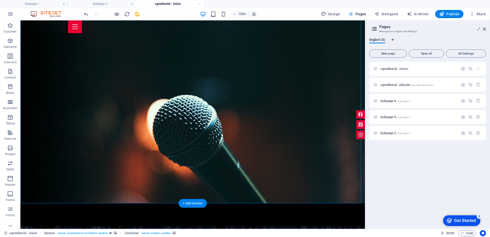
click at [9, 58] on icon "button" at bounding box center [10, 56] width 6 height 6
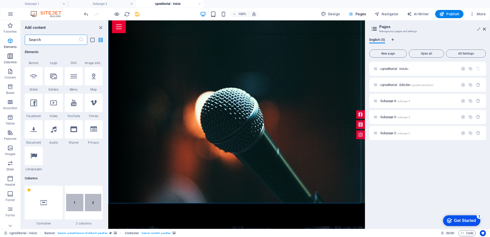
scroll to position [253, 0]
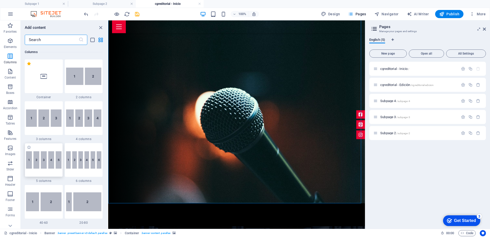
click at [49, 162] on img at bounding box center [43, 159] width 35 height 17
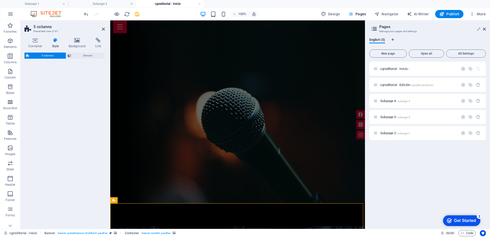
select select "rem"
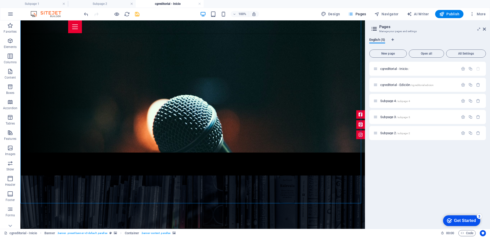
scroll to position [128, 0]
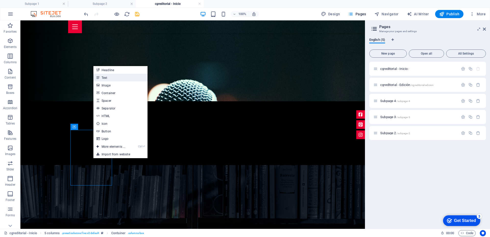
click at [105, 77] on link "Text" at bounding box center [120, 78] width 54 height 8
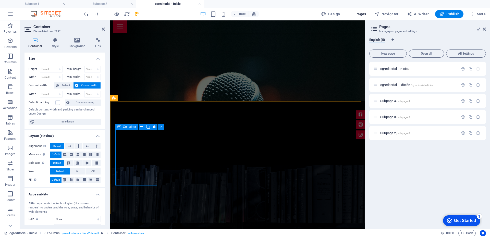
click at [76, 45] on h4 "Background" at bounding box center [78, 43] width 27 height 11
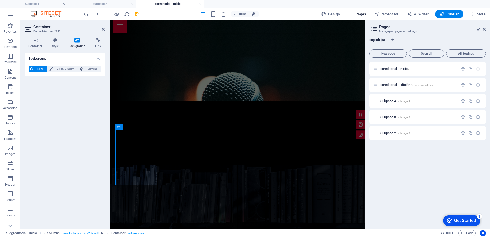
click at [78, 42] on icon at bounding box center [77, 40] width 25 height 5
click at [69, 69] on span "Color / Gradient" at bounding box center [65, 69] width 22 height 6
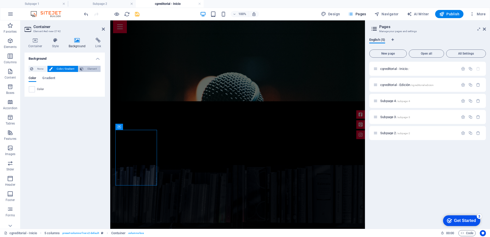
click at [86, 71] on span "Element" at bounding box center [92, 69] width 14 height 6
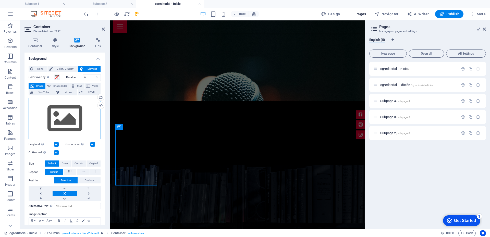
click at [67, 125] on div "Drag files here, click to choose files or select files from Files or our free s…" at bounding box center [65, 119] width 72 height 42
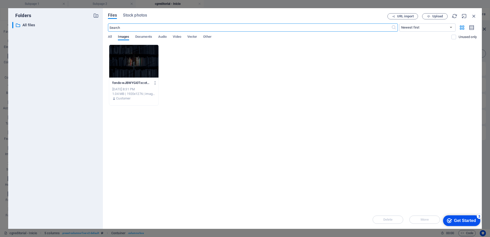
click at [261, 68] on div "fondo-wJBWYGi0TxcotkpTOXdpiw.jpg fondo-wJBWYGi0TxcotkpTOXdpiw.jpg Sep 5, 2025 8…" at bounding box center [292, 74] width 369 height 61
click at [354, 117] on div "Drop files here to upload them instantly fondo-wJBWYGi0TxcotkpTOXdpiw.jpg fondo…" at bounding box center [292, 127] width 369 height 166
click at [122, 36] on span "Images" at bounding box center [123, 37] width 11 height 7
drag, startPoint x: 209, startPoint y: 82, endPoint x: 266, endPoint y: 62, distance: 60.7
click at [267, 61] on div "fondo-wJBWYGi0TxcotkpTOXdpiw.jpg fondo-wJBWYGi0TxcotkpTOXdpiw.jpg Sep 5, 2025 8…" at bounding box center [292, 74] width 369 height 61
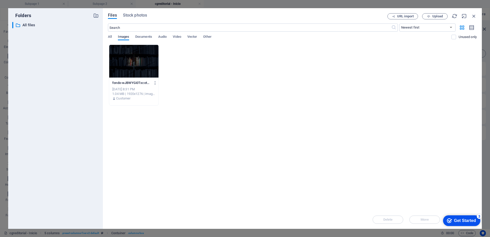
click at [125, 35] on span "Images" at bounding box center [123, 37] width 11 height 7
click at [433, 17] on span "Upload" at bounding box center [437, 16] width 10 height 3
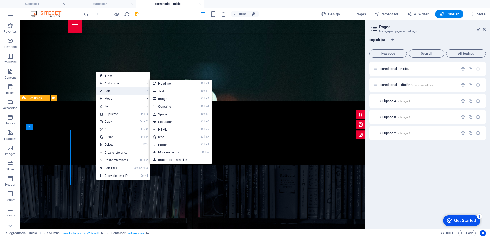
click at [120, 90] on link "⏎ Edit" at bounding box center [114, 91] width 34 height 8
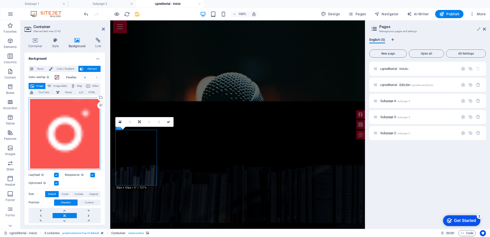
click at [74, 136] on div "Drag files here, click to choose files or select files from Files or our free s…" at bounding box center [65, 134] width 72 height 72
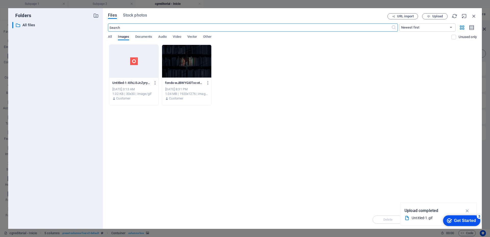
click at [473, 16] on icon "button" at bounding box center [474, 16] width 6 height 6
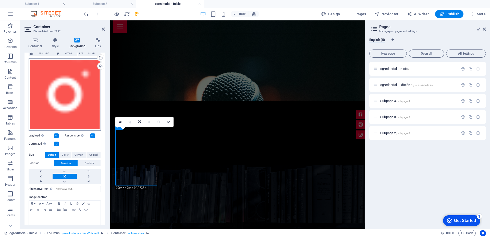
scroll to position [46, 0]
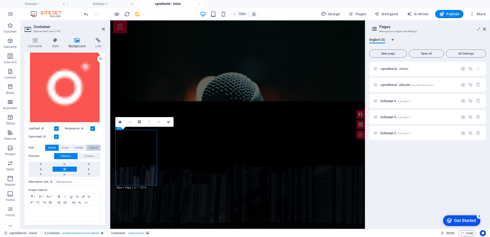
click at [91, 155] on span "Custom" at bounding box center [89, 156] width 9 height 6
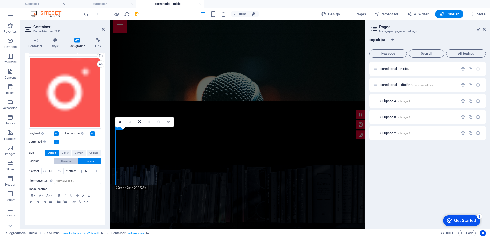
scroll to position [40, 0]
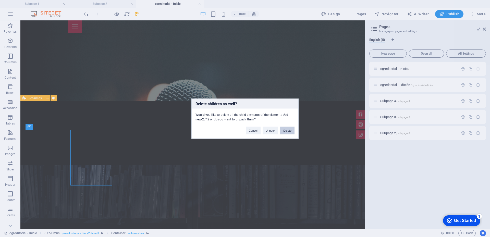
drag, startPoint x: 288, startPoint y: 132, endPoint x: 228, endPoint y: 116, distance: 62.0
click at [288, 132] on button "Delete" at bounding box center [287, 131] width 14 height 8
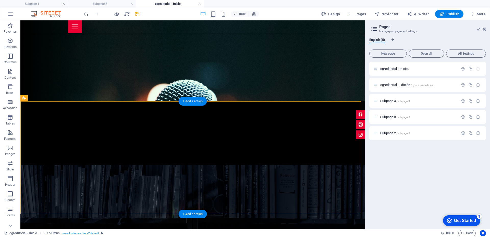
drag, startPoint x: 40, startPoint y: 115, endPoint x: 232, endPoint y: 189, distance: 204.9
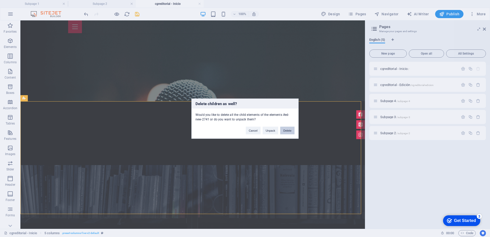
drag, startPoint x: 286, startPoint y: 131, endPoint x: 254, endPoint y: 115, distance: 35.7
click at [286, 131] on button "Delete" at bounding box center [287, 131] width 14 height 8
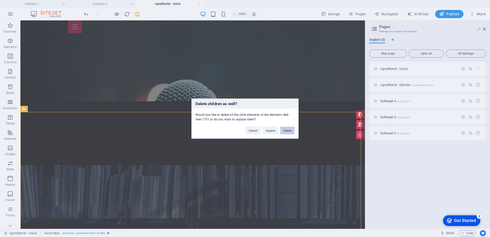
drag, startPoint x: 286, startPoint y: 129, endPoint x: 241, endPoint y: 116, distance: 46.7
click at [286, 129] on button "Delete" at bounding box center [287, 131] width 14 height 8
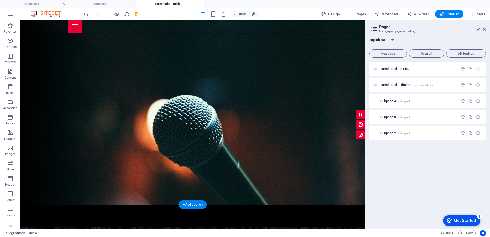
scroll to position [0, 0]
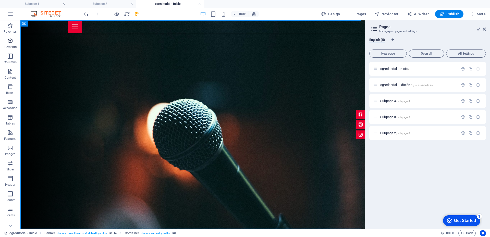
click at [8, 43] on icon "button" at bounding box center [10, 41] width 6 height 6
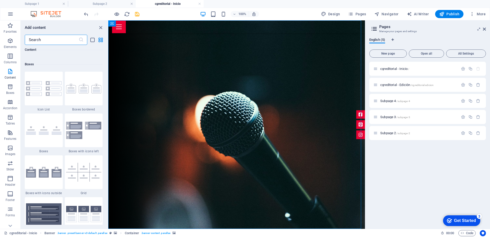
scroll to position [1407, 0]
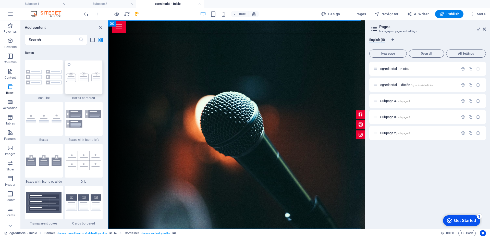
click at [76, 86] on div at bounding box center [84, 77] width 38 height 34
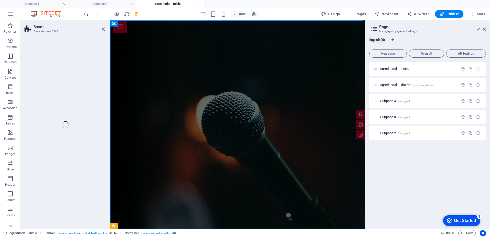
scroll to position [510, 0]
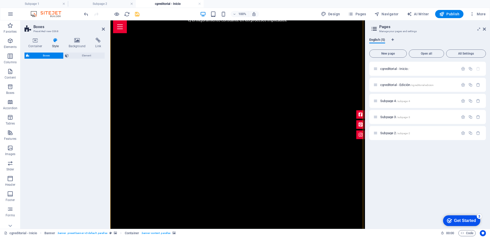
select select "rem"
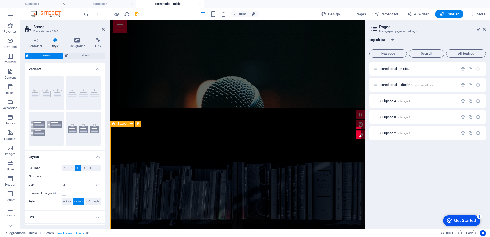
scroll to position [102, 0]
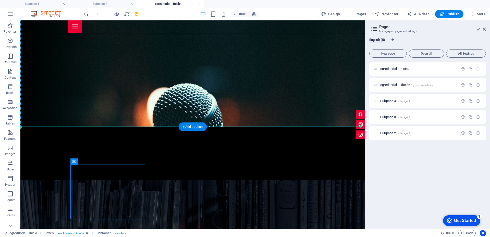
drag, startPoint x: 81, startPoint y: 166, endPoint x: 164, endPoint y: 88, distance: 113.9
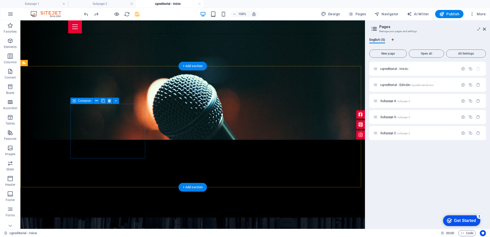
scroll to position [170, 0]
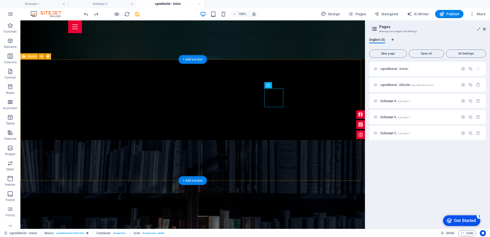
drag, startPoint x: 240, startPoint y: 170, endPoint x: 235, endPoint y: 170, distance: 4.9
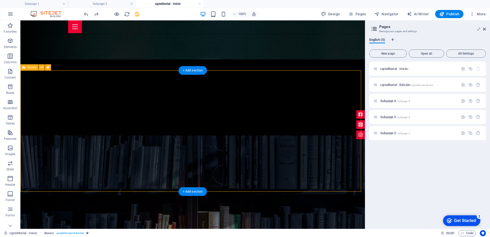
scroll to position [118, 0]
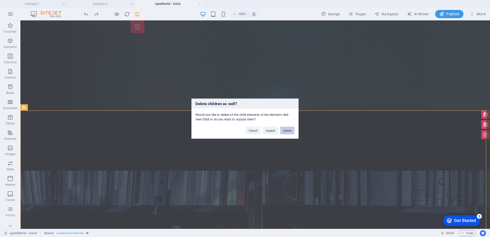
drag, startPoint x: 287, startPoint y: 128, endPoint x: 267, endPoint y: 108, distance: 29.1
click at [287, 128] on button "Delete" at bounding box center [287, 131] width 14 height 8
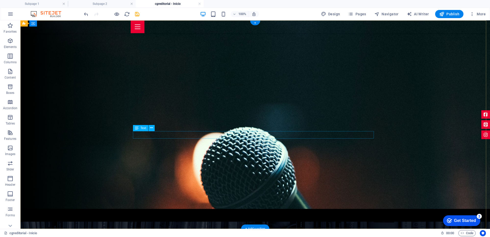
scroll to position [0, 0]
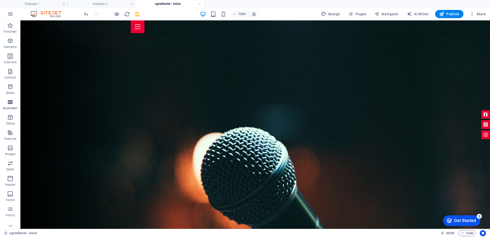
click at [14, 105] on span "Accordion" at bounding box center [10, 105] width 20 height 12
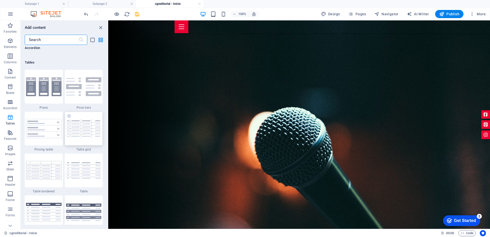
scroll to position [1834, 0]
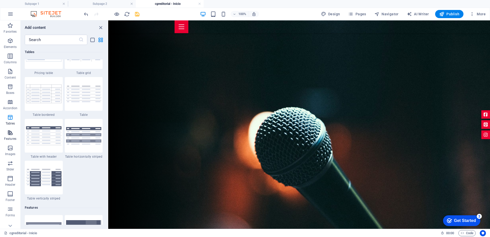
click at [11, 136] on span "Features" at bounding box center [10, 136] width 20 height 12
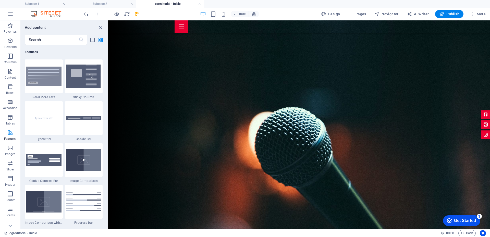
scroll to position [1990, 0]
click at [13, 151] on span "Images" at bounding box center [10, 151] width 20 height 12
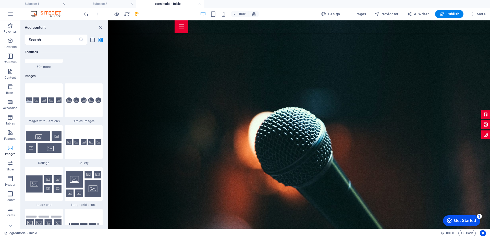
scroll to position [2589, 0]
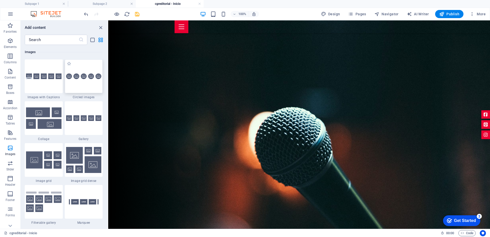
click at [88, 86] on div at bounding box center [84, 76] width 38 height 34
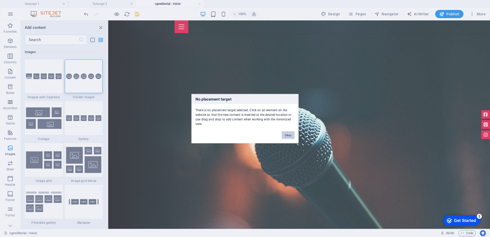
click at [287, 134] on button "Okay" at bounding box center [288, 135] width 13 height 8
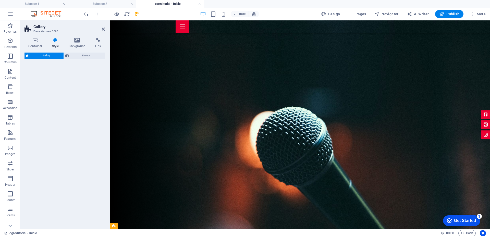
select select "rem"
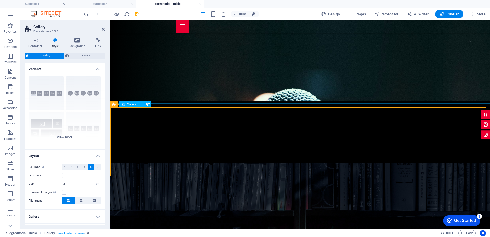
scroll to position [77, 0]
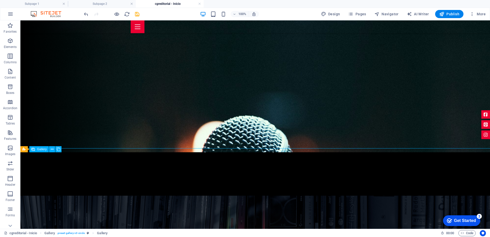
drag, startPoint x: 74, startPoint y: 184, endPoint x: 164, endPoint y: 153, distance: 95.7
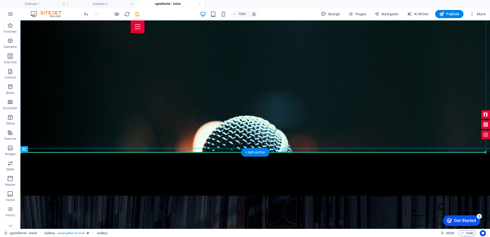
drag, startPoint x: 163, startPoint y: 170, endPoint x: 167, endPoint y: 144, distance: 26.8
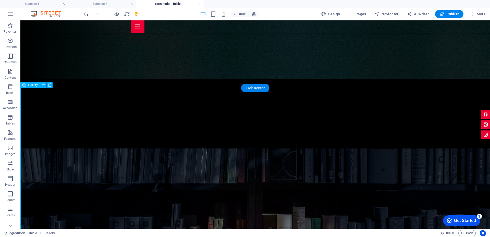
scroll to position [128, 0]
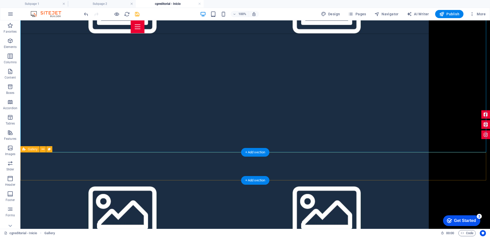
scroll to position [689, 0]
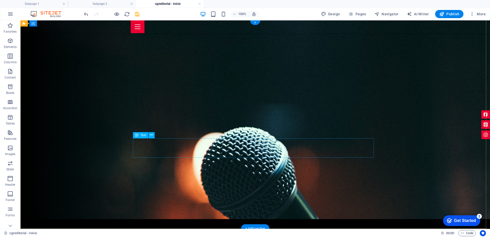
scroll to position [0, 0]
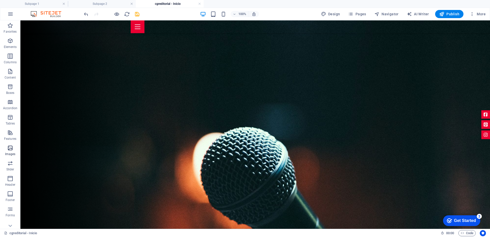
click at [11, 153] on p "Images" at bounding box center [10, 154] width 10 height 4
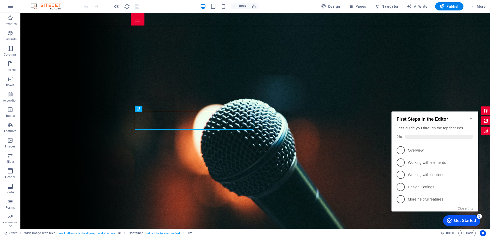
scroll to position [138, 0]
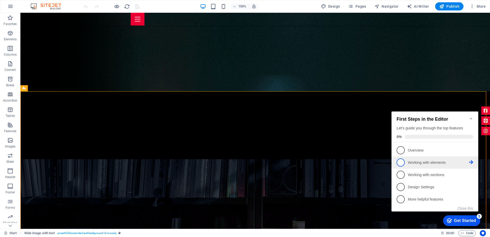
click at [428, 164] on p "Working with elements - incomplete" at bounding box center [438, 162] width 61 height 5
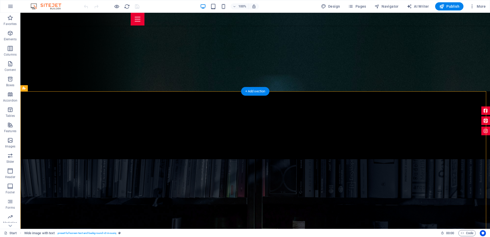
scroll to position [0, 0]
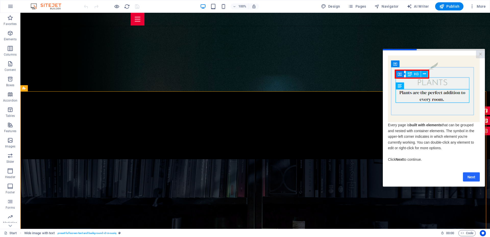
click at [471, 177] on link "Next" at bounding box center [471, 176] width 17 height 9
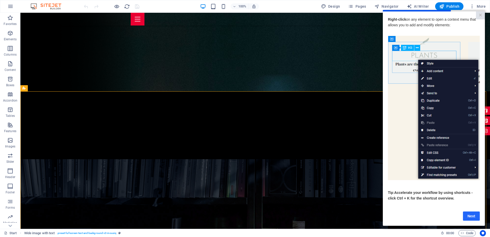
click at [473, 216] on link "Next" at bounding box center [471, 215] width 17 height 9
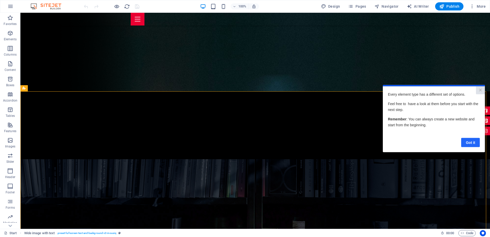
click at [465, 142] on link "Got it" at bounding box center [470, 142] width 19 height 9
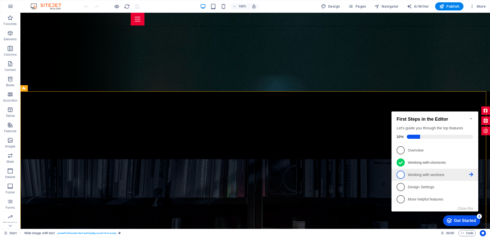
click at [399, 173] on span "3" at bounding box center [401, 175] width 8 height 8
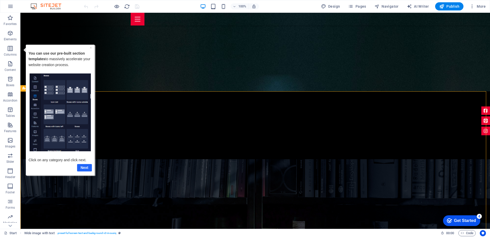
click at [85, 166] on link "Next" at bounding box center [84, 167] width 15 height 7
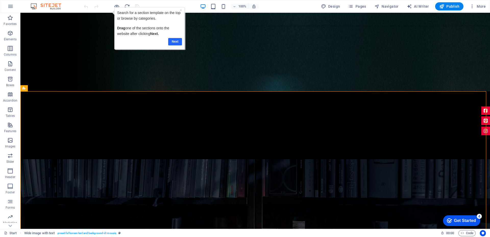
click at [178, 42] on link "Next" at bounding box center [175, 41] width 14 height 7
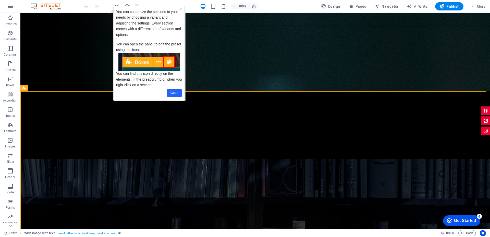
click at [177, 91] on link "Got it" at bounding box center [174, 92] width 15 height 7
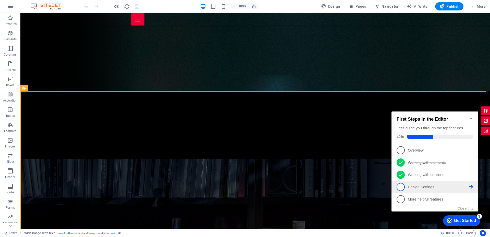
click at [417, 189] on link "4 Design Settings - incomplete" at bounding box center [435, 187] width 77 height 8
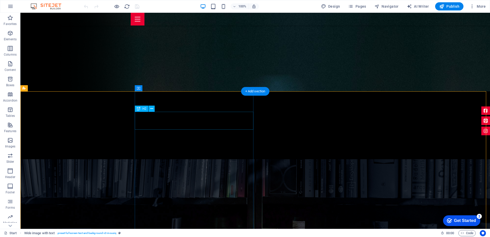
click at [151, 110] on icon at bounding box center [151, 108] width 3 height 5
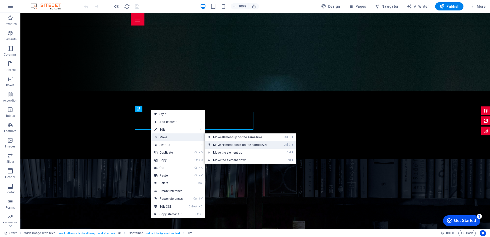
click at [237, 144] on link "Ctrl ⇧ ⬇ Move element down on the same level" at bounding box center [241, 145] width 72 height 8
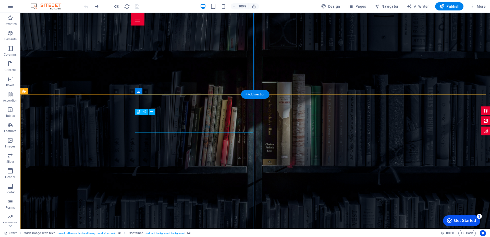
scroll to position [367, 0]
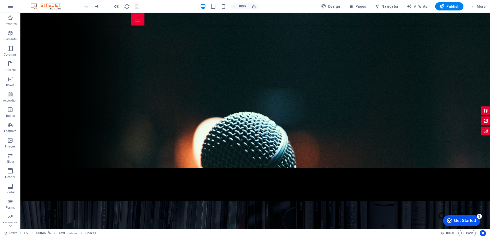
scroll to position [0, 0]
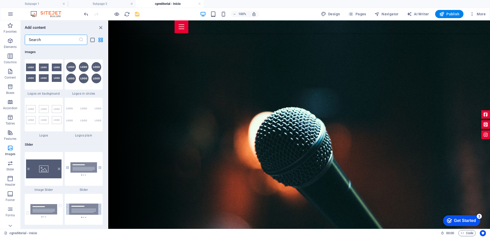
scroll to position [2844, 0]
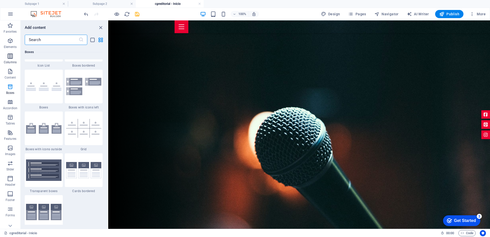
drag, startPoint x: 7, startPoint y: 55, endPoint x: 8, endPoint y: 57, distance: 2.8
click at [8, 55] on icon "button" at bounding box center [10, 56] width 6 height 6
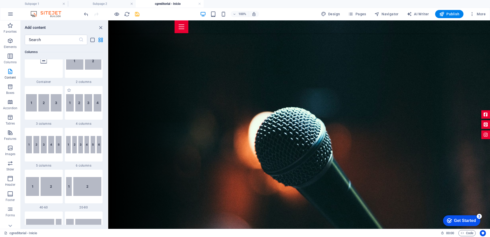
scroll to position [253, 0]
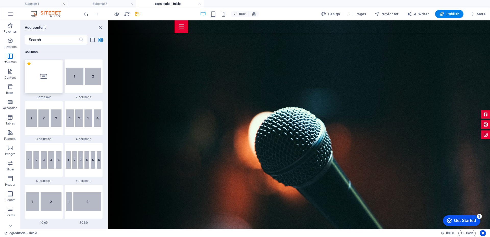
click at [43, 82] on div at bounding box center [44, 76] width 38 height 34
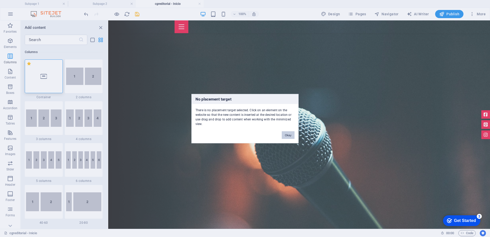
drag, startPoint x: 287, startPoint y: 134, endPoint x: 175, endPoint y: 111, distance: 114.6
click at [287, 134] on button "Okay" at bounding box center [288, 135] width 13 height 8
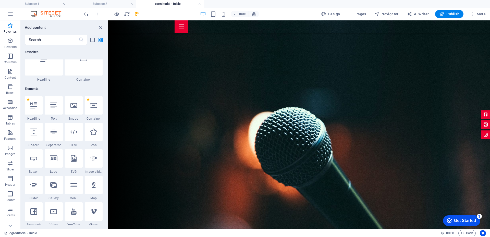
scroll to position [26, 0]
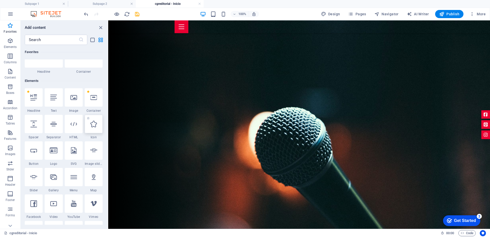
click at [91, 126] on icon at bounding box center [93, 124] width 7 height 7
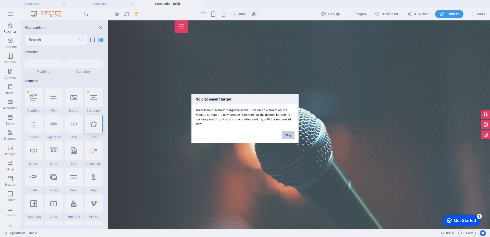
drag, startPoint x: 291, startPoint y: 136, endPoint x: 181, endPoint y: 115, distance: 112.6
click at [291, 136] on button "Okay" at bounding box center [288, 135] width 13 height 8
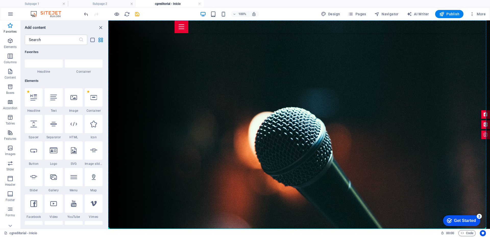
select select "xMidYMid"
select select "px"
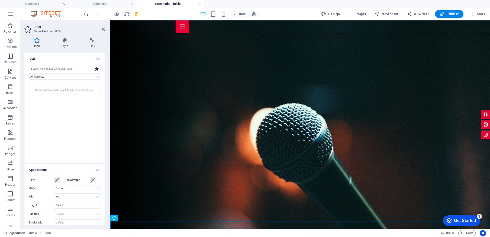
scroll to position [102, 0]
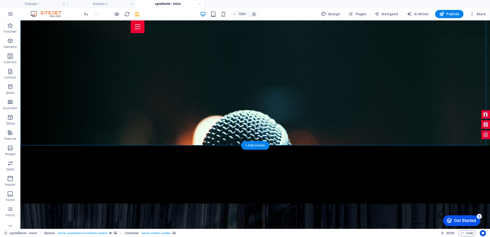
scroll to position [128, 0]
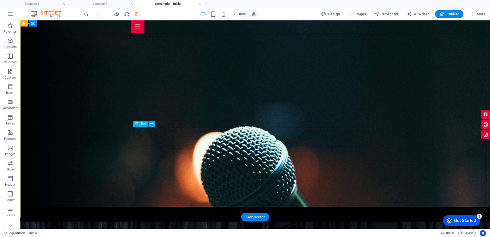
scroll to position [0, 0]
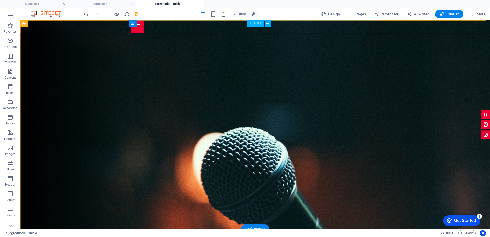
click at [252, 28] on div at bounding box center [255, 26] width 249 height 13
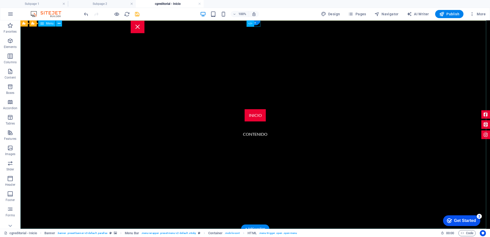
click at [251, 115] on nav "Inicio contenido" at bounding box center [255, 124] width 470 height 209
click at [250, 135] on nav "Inicio contenido" at bounding box center [255, 124] width 470 height 209
click at [360, 144] on nav "Inicio contenido" at bounding box center [255, 124] width 470 height 209
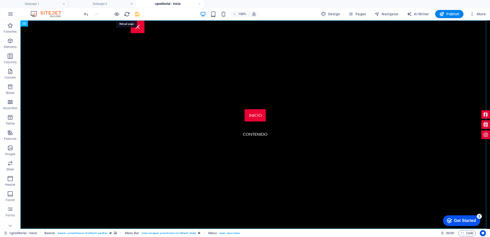
click at [127, 14] on icon "reload" at bounding box center [127, 14] width 6 height 6
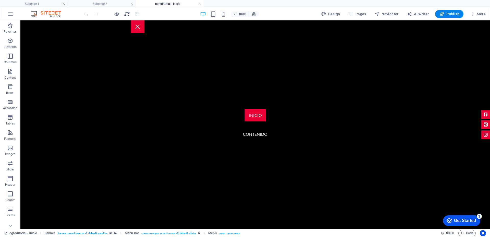
click at [124, 13] on icon "reload" at bounding box center [127, 14] width 6 height 6
drag, startPoint x: 126, startPoint y: 14, endPoint x: 125, endPoint y: 19, distance: 5.6
click at [126, 14] on icon "reload" at bounding box center [127, 14] width 6 height 6
click at [127, 16] on icon "reload" at bounding box center [127, 14] width 6 height 6
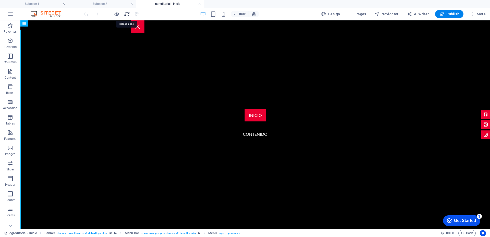
click at [125, 16] on icon "reload" at bounding box center [127, 14] width 6 height 6
click at [359, 13] on span "Pages" at bounding box center [357, 13] width 18 height 5
click at [359, 15] on span "Pages" at bounding box center [357, 13] width 18 height 5
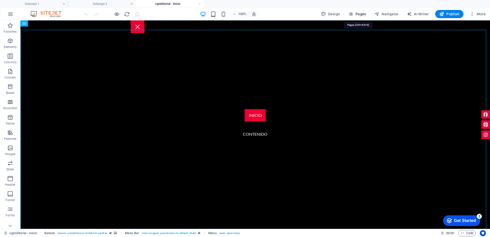
click at [359, 15] on span "Pages" at bounding box center [357, 13] width 18 height 5
click at [126, 15] on icon "reload" at bounding box center [127, 14] width 6 height 6
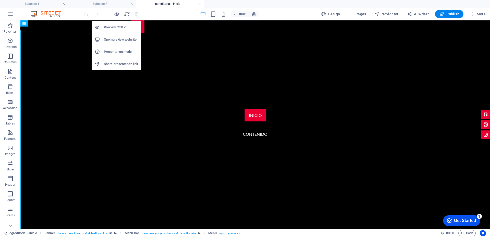
click at [114, 29] on h6 "Preview Ctrl+P" at bounding box center [121, 27] width 34 height 6
click at [114, 40] on h6 "Open preview website" at bounding box center [121, 40] width 34 height 6
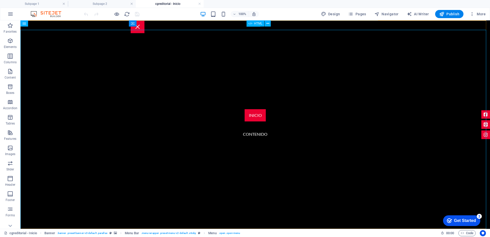
click at [250, 26] on icon at bounding box center [251, 23] width 4 height 6
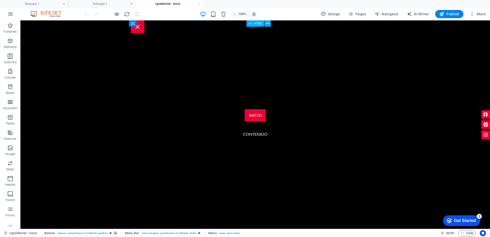
click at [256, 23] on span "HTML" at bounding box center [258, 23] width 8 height 3
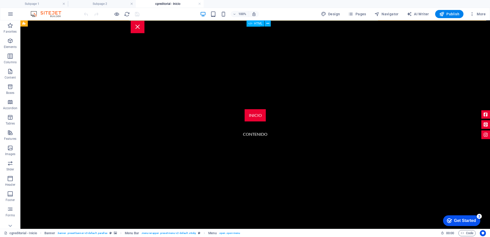
click at [254, 24] on span "HTML" at bounding box center [258, 23] width 8 height 3
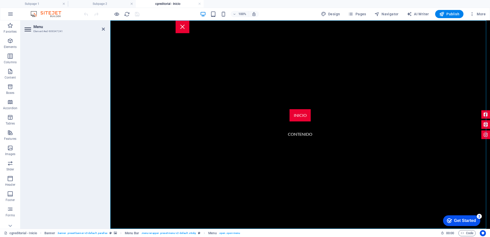
click at [26, 28] on icon at bounding box center [29, 29] width 8 height 8
click at [39, 27] on h2 "Menu" at bounding box center [68, 27] width 71 height 5
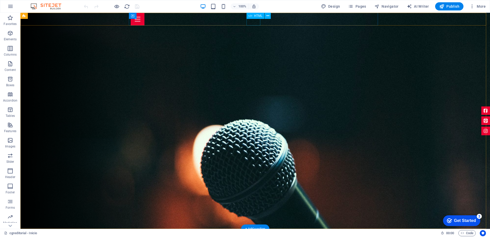
click at [256, 21] on div at bounding box center [255, 19] width 249 height 13
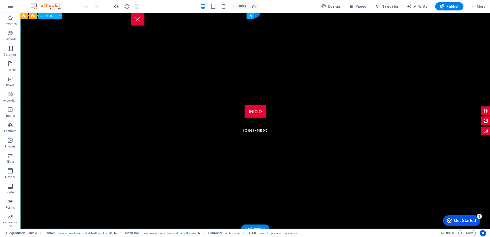
click at [256, 21] on nav "Inicio contenido" at bounding box center [255, 121] width 470 height 216
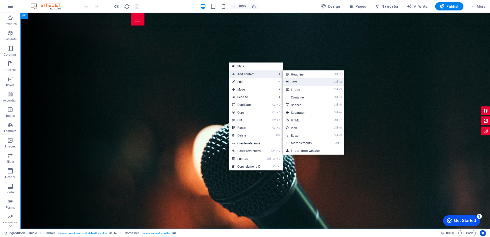
click at [301, 79] on link "Ctrl 2 Text" at bounding box center [304, 82] width 42 height 8
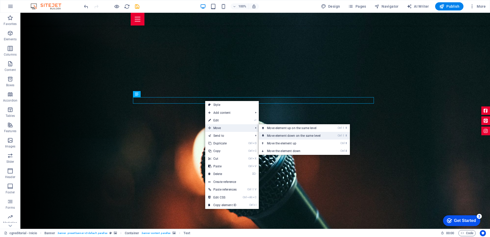
drag, startPoint x: 274, startPoint y: 121, endPoint x: 294, endPoint y: 134, distance: 24.1
click at [294, 134] on link "Ctrl ⇧ ⬇ Move element down on the same level" at bounding box center [295, 136] width 72 height 8
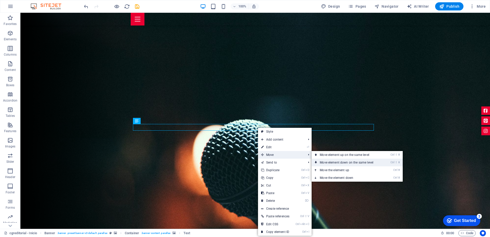
click at [339, 160] on link "Ctrl ⇧ ⬇ Move element down on the same level" at bounding box center [348, 163] width 72 height 8
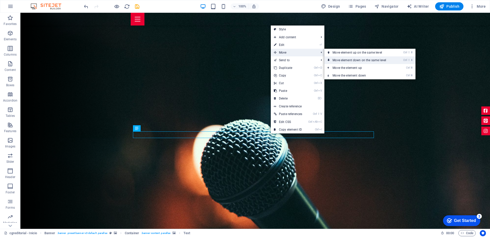
click at [361, 58] on link "Ctrl ⇧ ⬇ Move element down on the same level" at bounding box center [360, 60] width 72 height 8
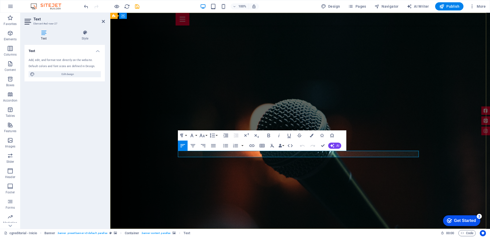
click at [195, 146] on icon "button" at bounding box center [193, 146] width 6 height 6
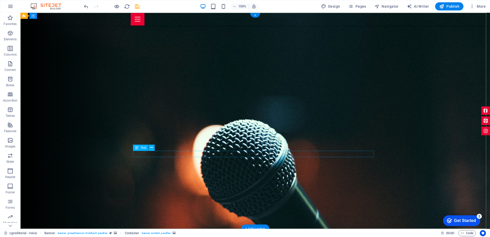
drag, startPoint x: 306, startPoint y: 151, endPoint x: 306, endPoint y: 165, distance: 14.3
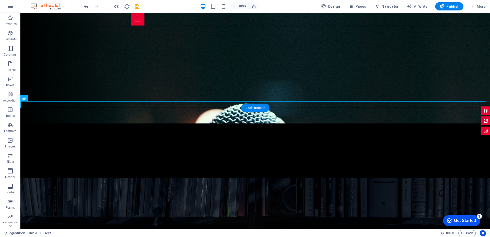
scroll to position [77, 0]
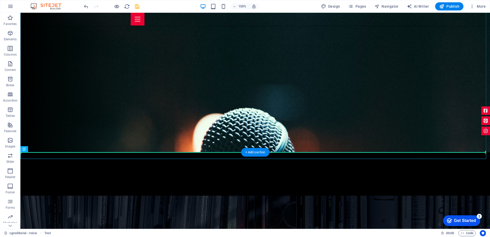
drag, startPoint x: 277, startPoint y: 157, endPoint x: 279, endPoint y: 117, distance: 40.4
drag, startPoint x: 282, startPoint y: 158, endPoint x: 282, endPoint y: 79, distance: 79.1
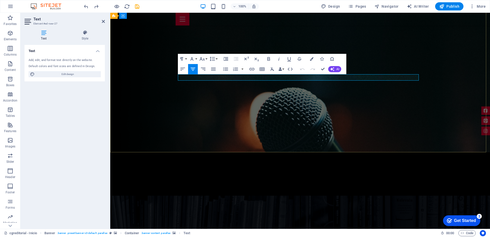
click at [190, 59] on icon "button" at bounding box center [192, 59] width 6 height 6
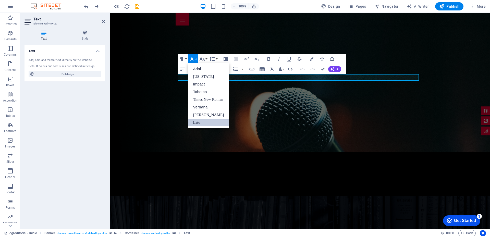
scroll to position [0, 0]
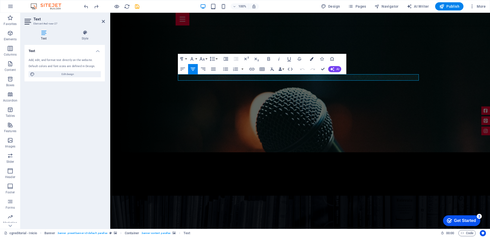
click at [312, 60] on icon "button" at bounding box center [312, 59] width 4 height 4
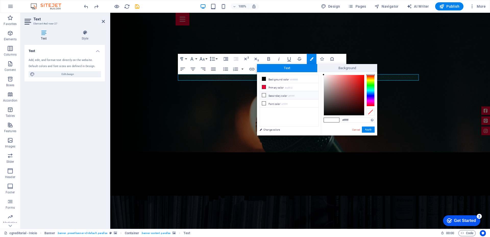
type input "#f70303"
click at [364, 76] on div at bounding box center [344, 95] width 40 height 40
click at [370, 129] on button "Apply" at bounding box center [368, 130] width 13 height 6
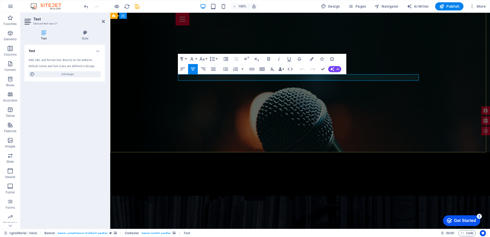
click at [196, 58] on button "Font Family" at bounding box center [193, 59] width 10 height 10
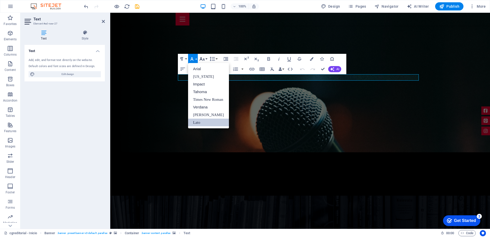
click at [207, 58] on button "Font Size" at bounding box center [203, 59] width 10 height 10
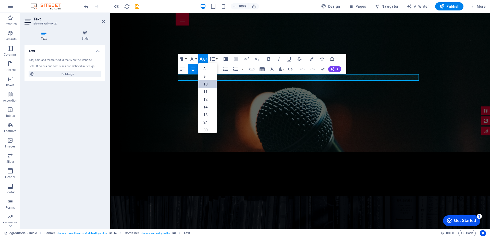
click at [210, 87] on link "10" at bounding box center [207, 84] width 18 height 8
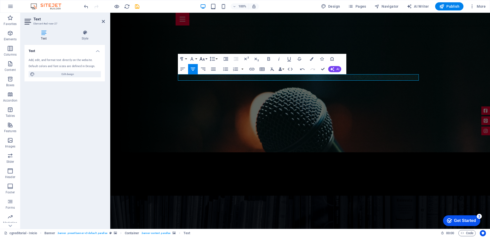
click at [208, 58] on button "Font Size" at bounding box center [203, 59] width 10 height 10
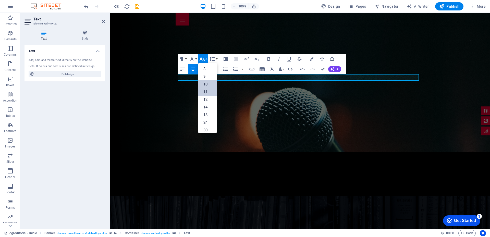
scroll to position [21, 0]
click at [210, 110] on link "30" at bounding box center [207, 109] width 18 height 8
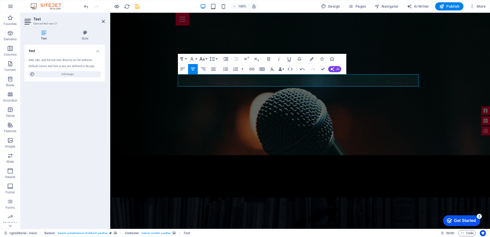
click at [206, 57] on button "Font Size" at bounding box center [203, 59] width 10 height 10
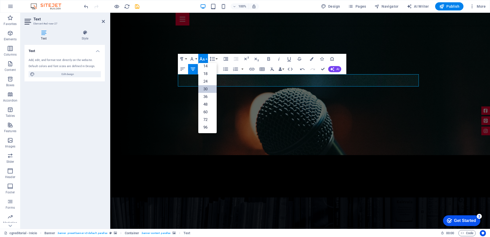
scroll to position [41, 0]
click at [205, 81] on link "24" at bounding box center [207, 82] width 18 height 8
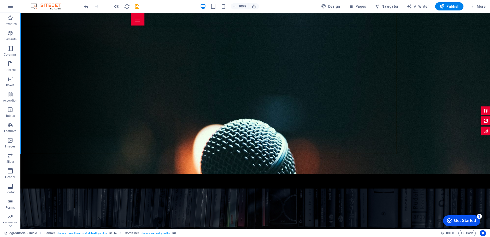
scroll to position [0, 0]
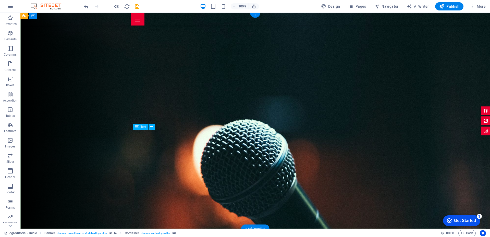
click at [10, 35] on icon "button" at bounding box center [10, 33] width 6 height 6
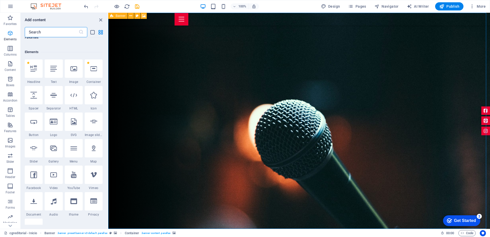
scroll to position [54, 0]
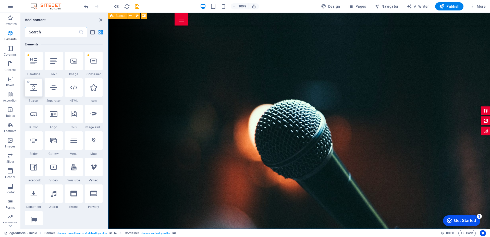
click at [35, 95] on div at bounding box center [34, 87] width 18 height 18
select select "px"
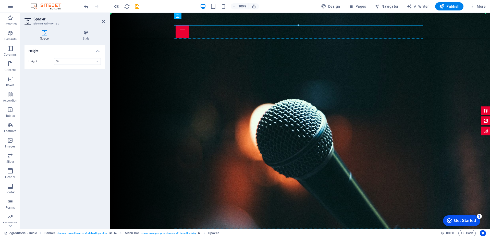
drag, startPoint x: 202, startPoint y: 23, endPoint x: 204, endPoint y: 101, distance: 78.4
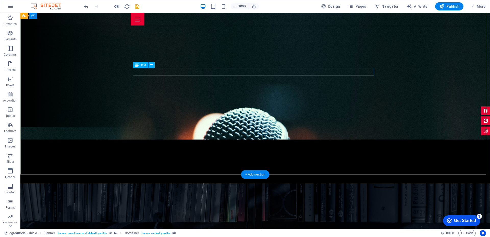
scroll to position [0, 0]
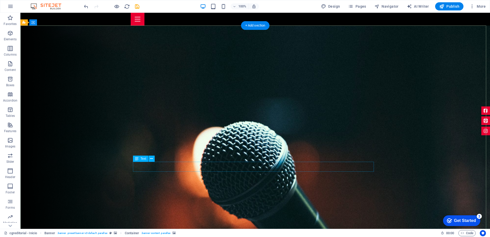
click at [12, 40] on p "Elements" at bounding box center [10, 39] width 13 height 4
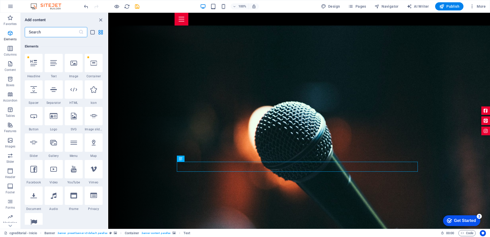
scroll to position [54, 0]
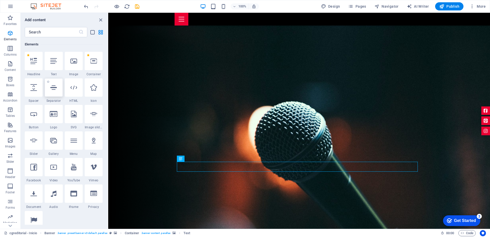
click at [57, 95] on div at bounding box center [54, 87] width 18 height 18
select select "%"
select select "px"
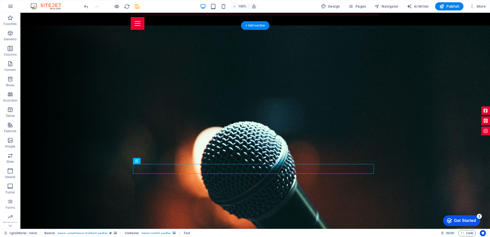
drag, startPoint x: 281, startPoint y: 76, endPoint x: 198, endPoint y: 63, distance: 84.3
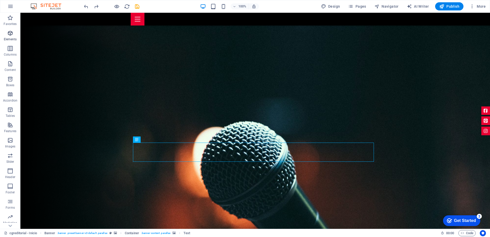
click at [11, 37] on span "Elements" at bounding box center [10, 36] width 20 height 12
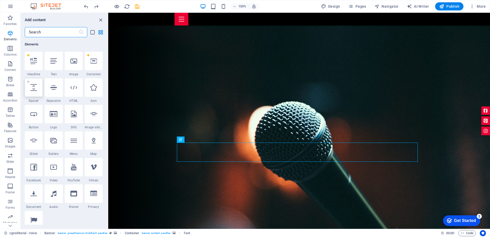
click at [32, 95] on div at bounding box center [34, 87] width 18 height 18
select select "px"
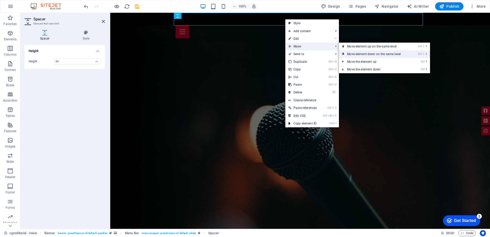
click at [380, 53] on link "Ctrl ⇧ ⬇ Move element down on the same level" at bounding box center [375, 54] width 72 height 8
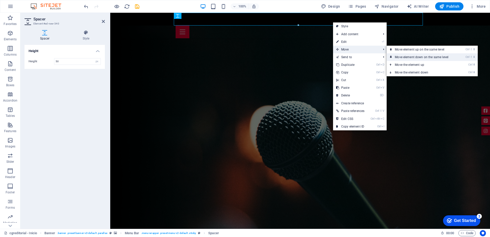
click at [417, 56] on link "Ctrl ⇧ ⬇ Move element down on the same level" at bounding box center [423, 57] width 72 height 8
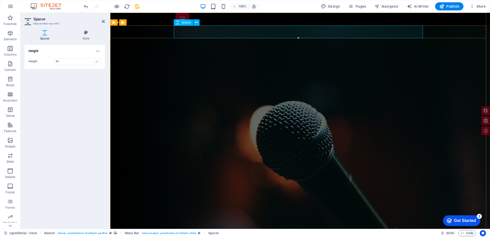
click at [349, 34] on div at bounding box center [300, 32] width 249 height 13
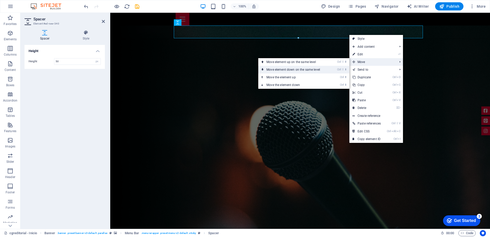
click at [320, 69] on link "Ctrl ⇧ ⬇ Move element down on the same level" at bounding box center [294, 70] width 72 height 8
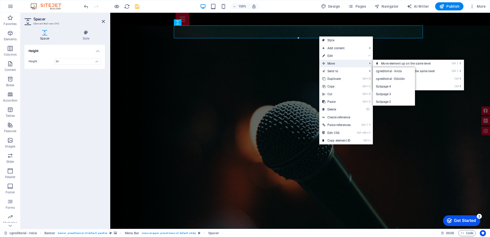
click at [334, 63] on span "Move" at bounding box center [342, 64] width 46 height 8
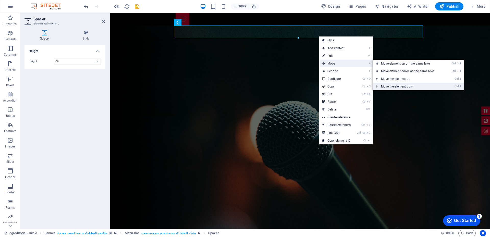
drag, startPoint x: 410, startPoint y: 85, endPoint x: 299, endPoint y: 72, distance: 111.3
click at [410, 85] on link "Ctrl ⬇ Move the element down" at bounding box center [409, 87] width 72 height 8
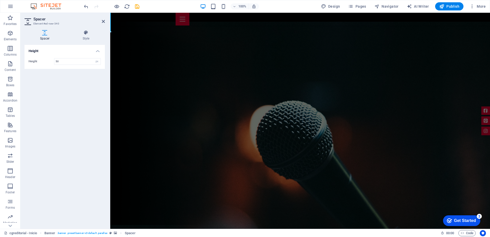
scroll to position [0, 0]
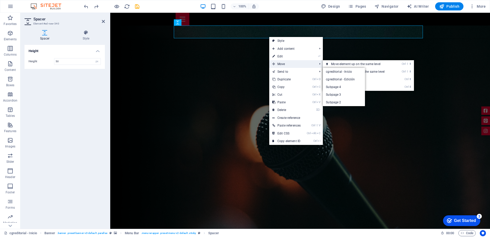
click at [290, 63] on span "Move" at bounding box center [292, 64] width 46 height 8
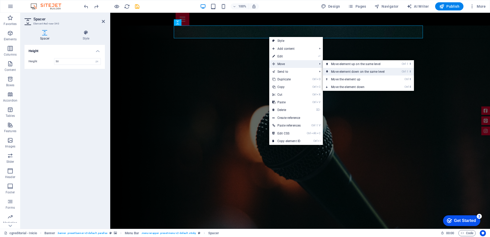
click at [353, 68] on link "Ctrl ⇧ ⬇ Move element down on the same level" at bounding box center [359, 72] width 72 height 8
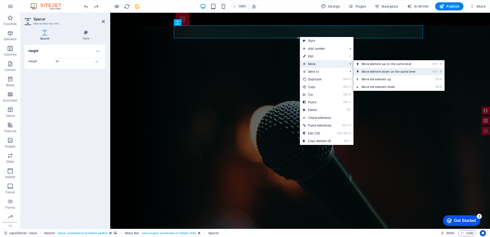
click at [377, 71] on link "Ctrl ⇧ ⬇ Move element down on the same level" at bounding box center [390, 72] width 72 height 8
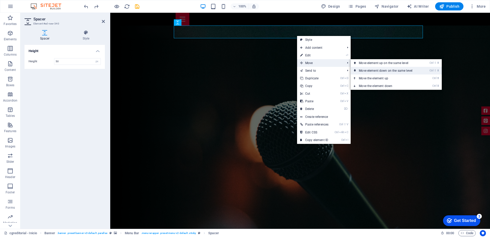
click at [369, 67] on link "Ctrl ⇧ ⬇ Move element down on the same level" at bounding box center [387, 71] width 72 height 8
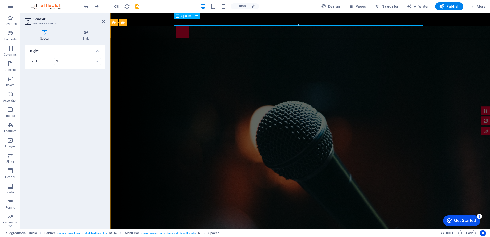
click at [334, 22] on div at bounding box center [300, 19] width 249 height 13
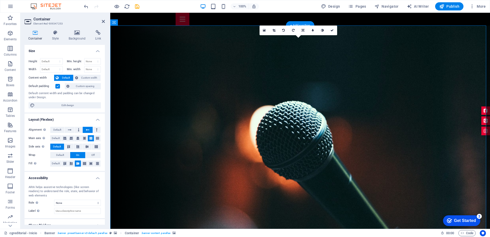
click at [10, 37] on span "Elements" at bounding box center [10, 36] width 20 height 12
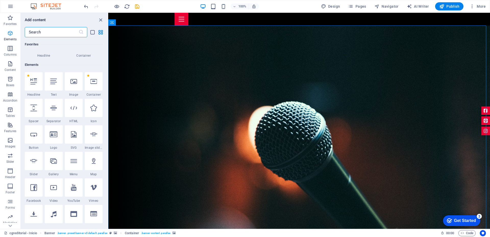
scroll to position [54, 0]
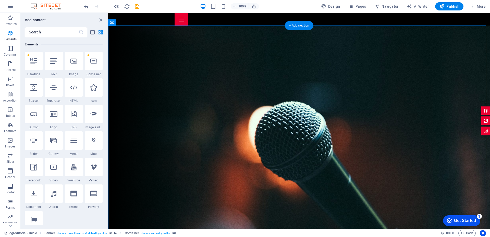
click at [37, 90] on div at bounding box center [34, 87] width 18 height 18
select select "px"
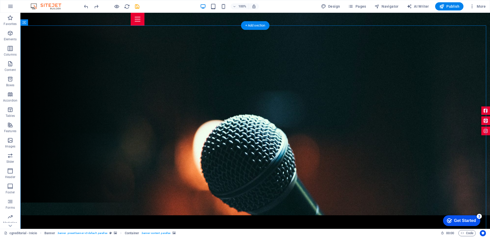
scroll to position [51, 0]
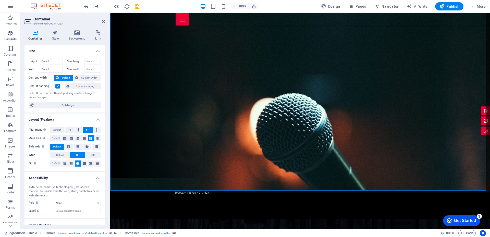
click at [11, 33] on icon "button" at bounding box center [10, 33] width 6 height 6
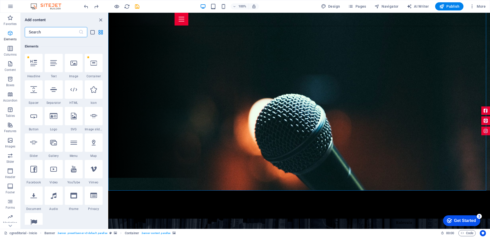
scroll to position [54, 0]
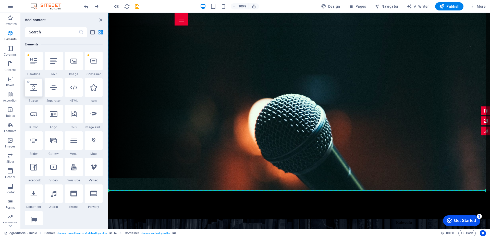
select select "px"
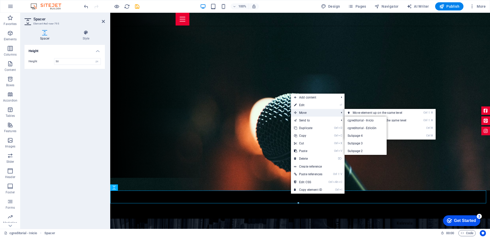
click at [308, 110] on span "Move" at bounding box center [314, 113] width 46 height 8
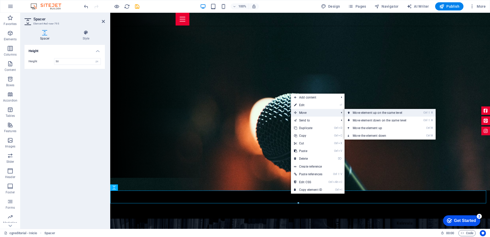
click at [392, 112] on link "Ctrl ⇧ ⬆ Move element up on the same level" at bounding box center [381, 113] width 72 height 8
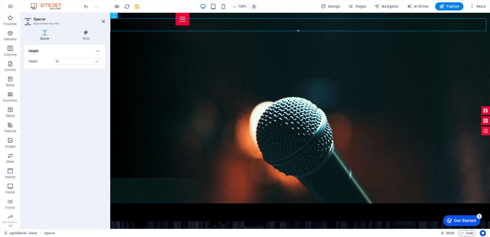
scroll to position [0, 0]
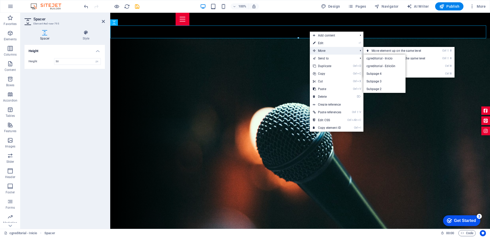
click at [333, 48] on span "Move" at bounding box center [333, 51] width 46 height 8
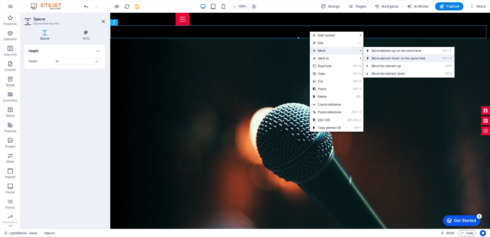
click at [402, 58] on link "Ctrl ⇧ ⬇ Move element down on the same level" at bounding box center [400, 59] width 72 height 8
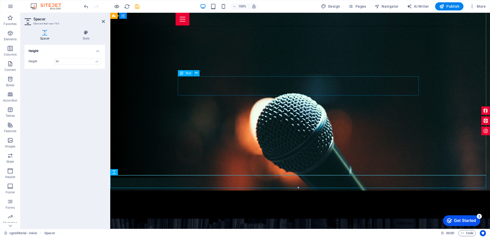
scroll to position [51, 0]
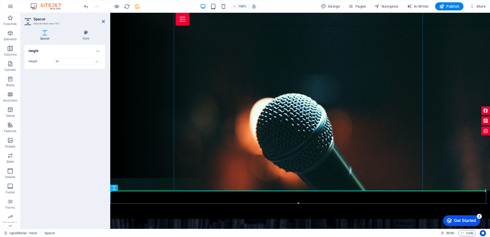
drag, startPoint x: 297, startPoint y: 195, endPoint x: 282, endPoint y: 117, distance: 79.1
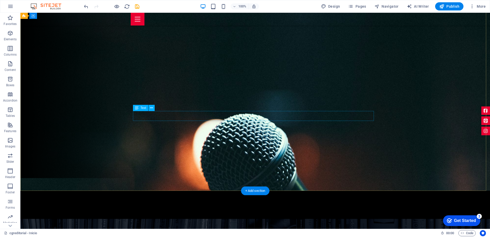
drag, startPoint x: 306, startPoint y: 111, endPoint x: 307, endPoint y: 117, distance: 6.5
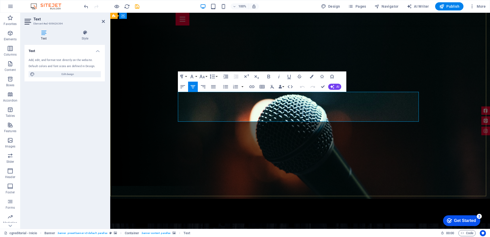
scroll to position [40, 0]
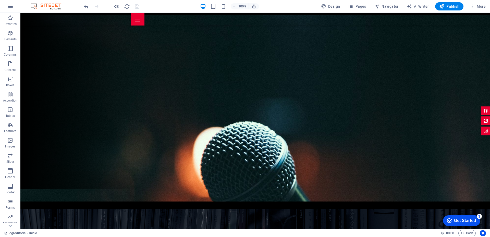
scroll to position [0, 0]
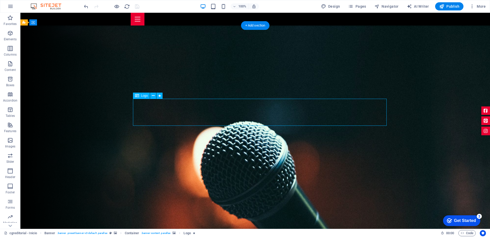
drag, startPoint x: 378, startPoint y: 116, endPoint x: 296, endPoint y: 118, distance: 82.0
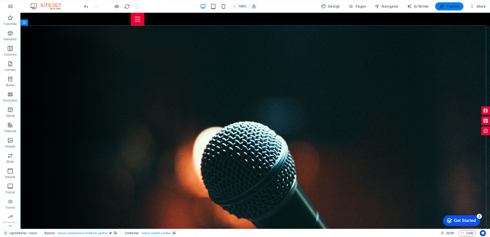
drag, startPoint x: 450, startPoint y: 7, endPoint x: 444, endPoint y: 10, distance: 6.6
click at [451, 7] on span "Publish" at bounding box center [449, 6] width 20 height 5
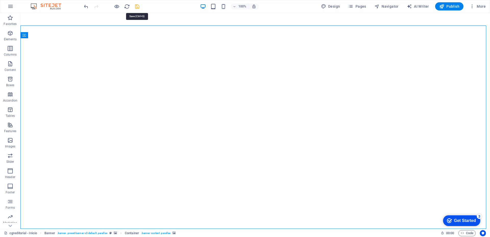
click at [139, 4] on icon "save" at bounding box center [137, 7] width 6 height 6
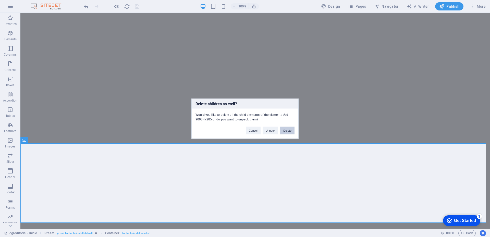
click at [286, 131] on button "Delete" at bounding box center [287, 131] width 14 height 8
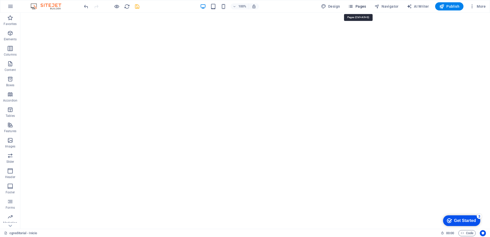
click at [358, 7] on span "Pages" at bounding box center [357, 6] width 18 height 5
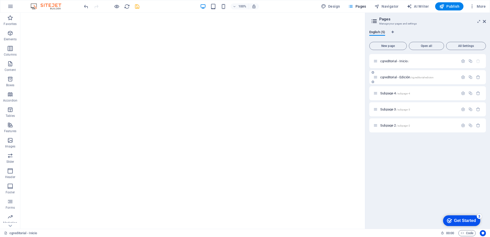
click at [407, 77] on span "cgreditorial - Edición /cgreditorial-edicion" at bounding box center [406, 77] width 53 height 4
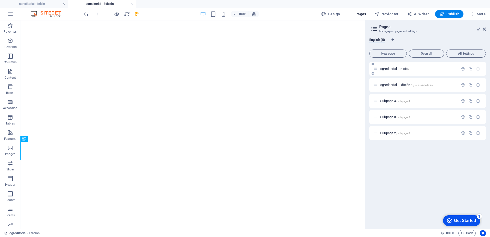
click at [477, 74] on div "cgreditorial - Inicio /" at bounding box center [427, 69] width 117 height 14
click at [478, 102] on icon "button" at bounding box center [478, 101] width 4 height 4
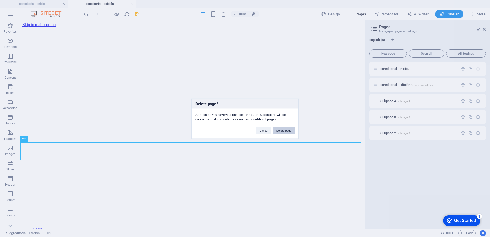
click at [279, 132] on button "Delete page" at bounding box center [283, 131] width 21 height 8
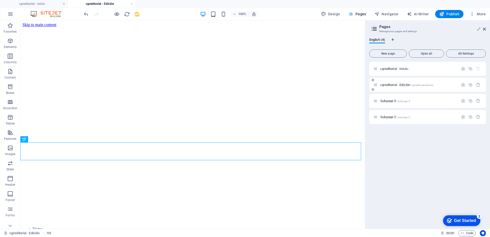
click at [414, 85] on span "/cgreditorial-edicion" at bounding box center [422, 85] width 23 height 3
click at [423, 98] on div "Subpage 3 /subpage-3" at bounding box center [427, 101] width 117 height 14
click at [424, 115] on div "Subpage 2 /subpage-2" at bounding box center [415, 117] width 85 height 6
click at [478, 86] on icon "button" at bounding box center [478, 85] width 4 height 4
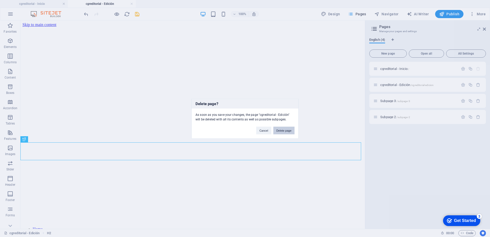
click at [291, 130] on button "Delete page" at bounding box center [283, 131] width 21 height 8
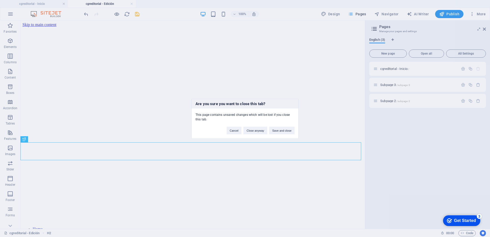
click at [477, 87] on div "Are you sure you want to close this tab? This page contains unsaved changes whi…" at bounding box center [245, 118] width 490 height 237
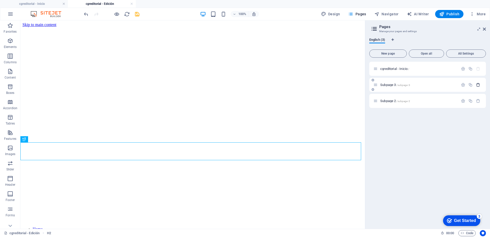
click at [476, 86] on icon "button" at bounding box center [478, 85] width 4 height 4
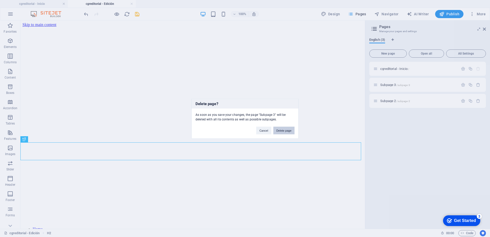
click at [285, 130] on button "Delete page" at bounding box center [283, 131] width 21 height 8
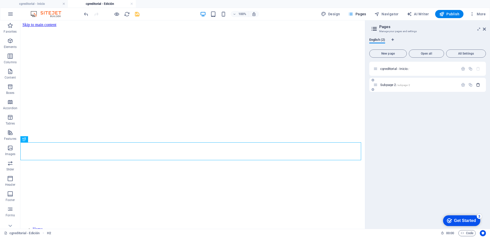
click at [478, 86] on icon "button" at bounding box center [478, 85] width 4 height 4
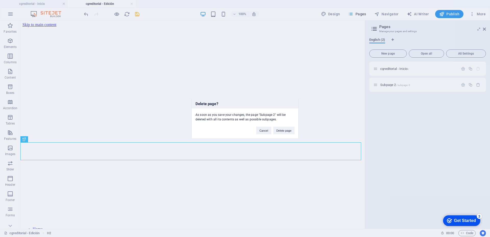
click at [286, 129] on button "Delete page" at bounding box center [283, 131] width 21 height 8
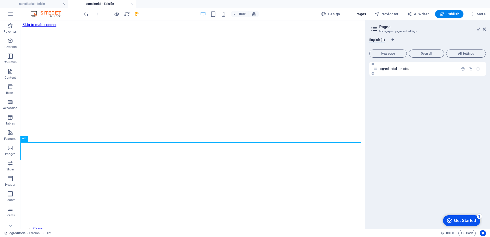
click at [426, 74] on div "cgreditorial - Inicio /" at bounding box center [427, 69] width 117 height 14
click at [472, 67] on icon "button" at bounding box center [470, 69] width 4 height 4
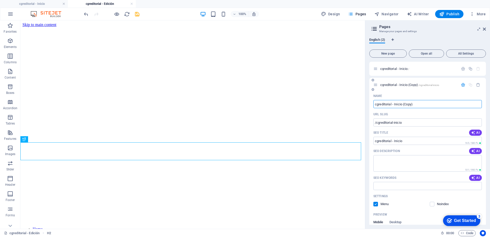
click at [406, 103] on input "cgreditorial - Inicio (Copy)" at bounding box center [427, 104] width 109 height 8
type input "cgreditorial - Edición"
click at [417, 123] on input "/cgreditorial-inicio" at bounding box center [427, 122] width 109 height 8
type input "/cgreditorial-edicion"
drag, startPoint x: 404, startPoint y: 169, endPoint x: 401, endPoint y: 172, distance: 4.9
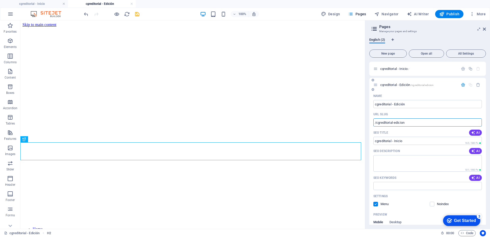
click at [404, 169] on textarea "SEO Description" at bounding box center [427, 163] width 109 height 17
click at [406, 140] on input "cgreditorial - Inicio" at bounding box center [427, 141] width 109 height 8
type input "cgreditorial - Edición"
drag, startPoint x: 436, startPoint y: 93, endPoint x: 429, endPoint y: 100, distance: 9.2
click at [436, 93] on div "Name" at bounding box center [427, 96] width 109 height 8
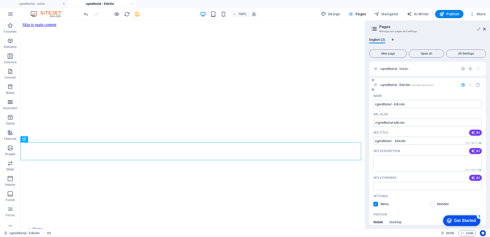
click at [462, 85] on icon "button" at bounding box center [463, 85] width 4 height 4
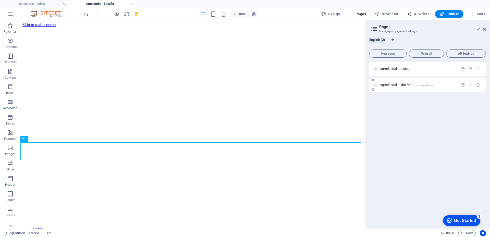
click at [430, 88] on div "cgreditorial - Edición /cgreditorial-edicion" at bounding box center [415, 85] width 85 height 6
click at [423, 73] on div "cgreditorial - Inicio /" at bounding box center [427, 69] width 117 height 14
click at [421, 68] on p "cgreditorial - Inicio /" at bounding box center [418, 68] width 77 height 3
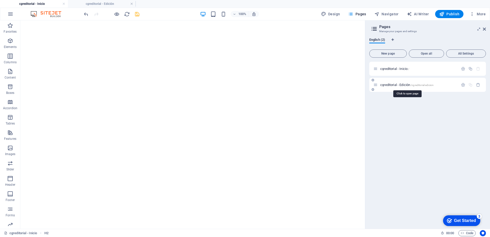
click at [412, 86] on span "cgreditorial - Edición /cgreditorial-edicion" at bounding box center [406, 85] width 53 height 4
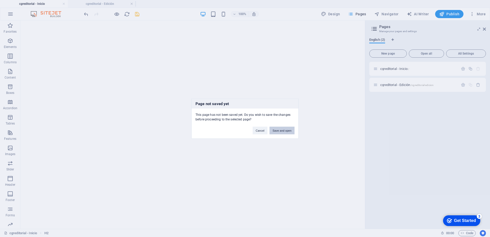
click at [280, 132] on button "Save and open" at bounding box center [282, 131] width 25 height 8
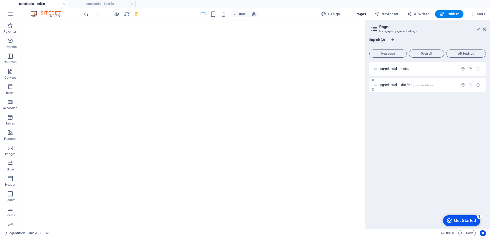
click at [395, 88] on div "cgreditorial - Edición /cgreditorial-edicion" at bounding box center [415, 85] width 85 height 6
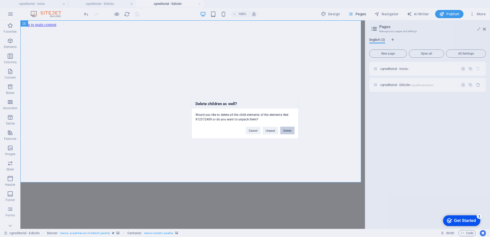
click at [286, 128] on button "Delete" at bounding box center [287, 131] width 14 height 8
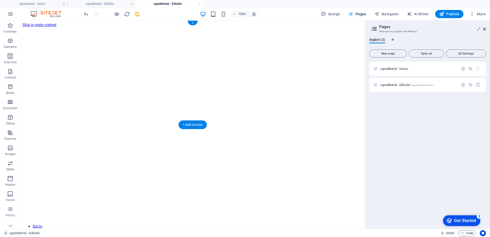
click at [193, 27] on figure at bounding box center [192, 27] width 341 height 0
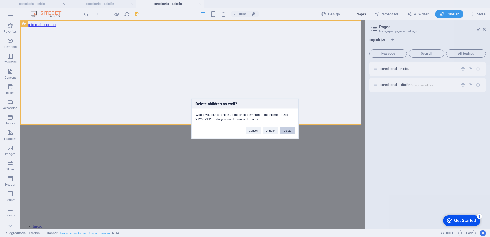
click at [291, 130] on button "Delete" at bounding box center [287, 131] width 14 height 8
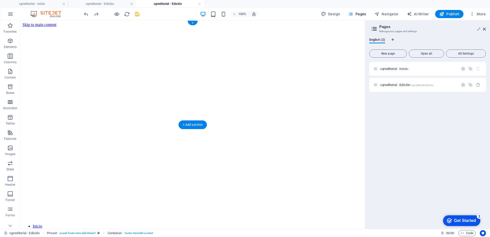
click at [231, 27] on figure at bounding box center [192, 27] width 341 height 0
click at [192, 237] on div at bounding box center [192, 239] width 341 height 5
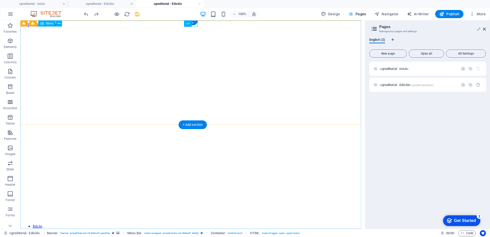
click at [220, 224] on nav "Inicio contenido" at bounding box center [192, 228] width 341 height 9
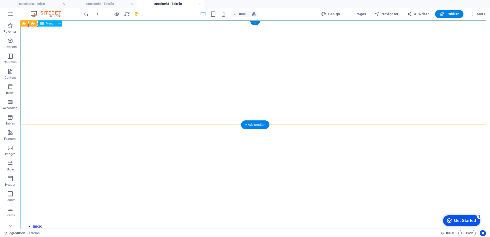
click at [315, 224] on nav "Inicio contenido" at bounding box center [255, 228] width 466 height 9
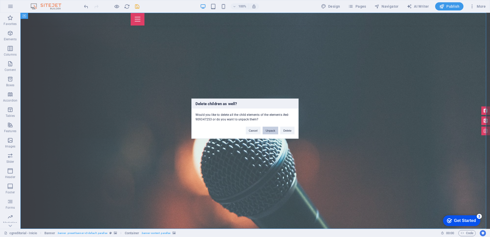
click at [271, 132] on button "Unpack" at bounding box center [271, 131] width 16 height 8
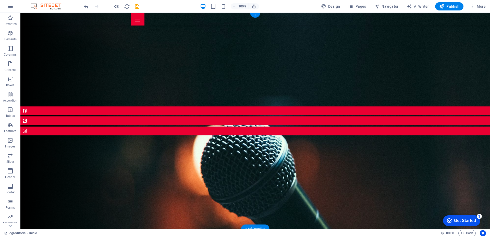
click at [194, 75] on figure at bounding box center [255, 121] width 470 height 216
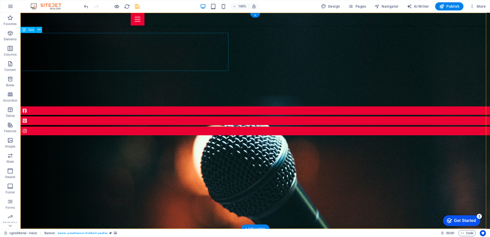
click at [128, 229] on div "Servicios editoriales para publicaciones impresas y electrónicas." at bounding box center [255, 239] width 470 height 20
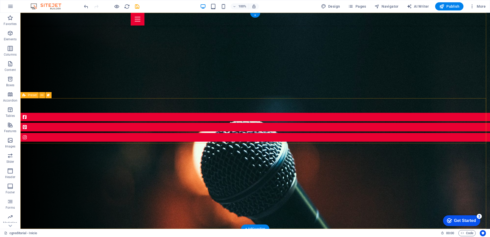
click at [117, 100] on div at bounding box center [255, 121] width 470 height 42
click at [131, 82] on figure at bounding box center [255, 121] width 470 height 216
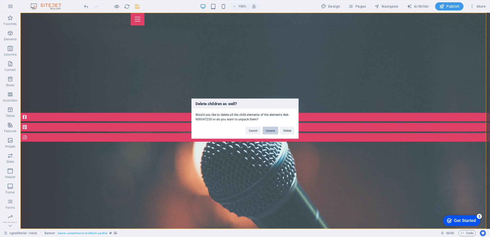
click at [272, 130] on button "Unpack" at bounding box center [271, 131] width 16 height 8
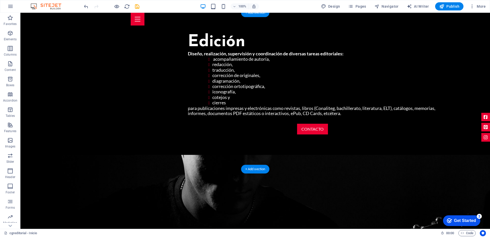
click at [324, 155] on figure at bounding box center [255, 233] width 470 height 156
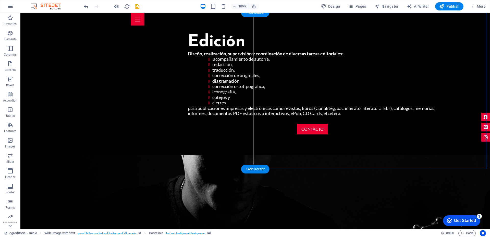
scroll to position [20, 0]
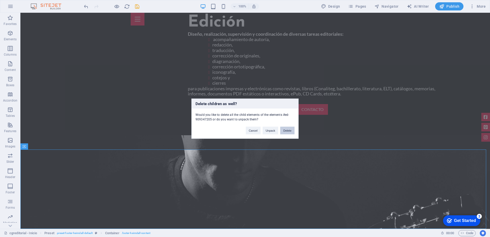
click at [287, 132] on button "Delete" at bounding box center [287, 131] width 14 height 8
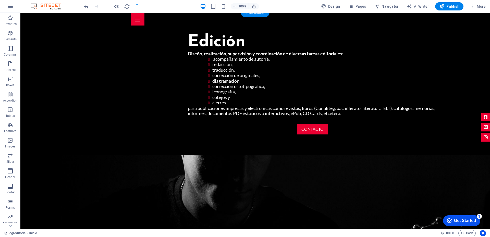
click at [264, 181] on html "Skip to main content Inicio contenido Edición Diseño, realización, supervisión …" at bounding box center [255, 180] width 470 height 335
click at [364, 155] on figure at bounding box center [255, 233] width 470 height 156
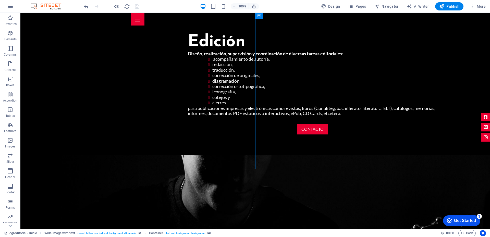
click at [254, 194] on html "Skip to main content Inicio contenido Edición Diseño, realización, supervisión …" at bounding box center [255, 180] width 470 height 335
click at [77, 115] on div "Edición Diseño, realización, supervisión y coordinación de diversas tareas edit…" at bounding box center [255, 180] width 470 height 335
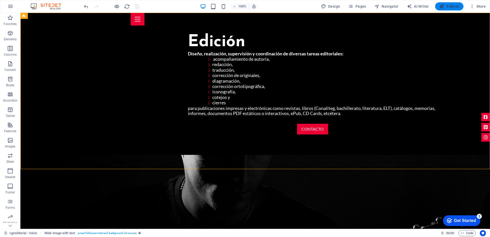
click at [454, 7] on span "Publish" at bounding box center [449, 6] width 20 height 5
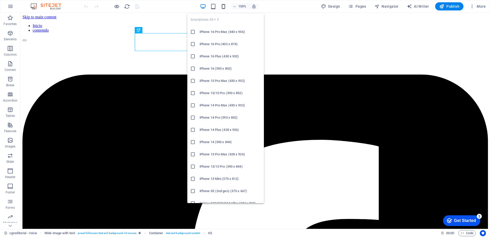
click at [224, 6] on icon "button" at bounding box center [224, 7] width 6 height 6
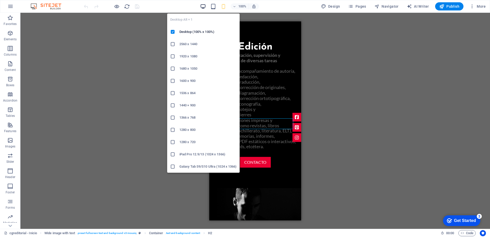
click at [203, 5] on icon "button" at bounding box center [203, 7] width 6 height 6
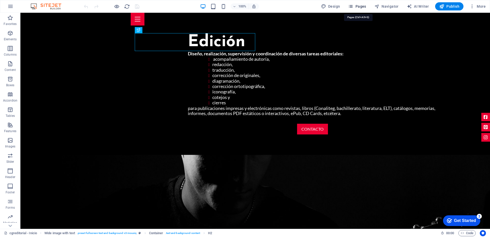
click at [357, 7] on span "Pages" at bounding box center [357, 6] width 18 height 5
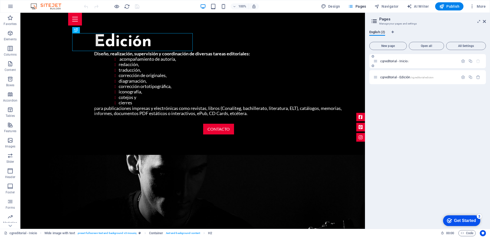
click at [399, 61] on span "cgreditorial - Inicio /" at bounding box center [394, 61] width 29 height 4
click at [388, 62] on span "cgreditorial - Inicio /" at bounding box center [394, 61] width 29 height 4
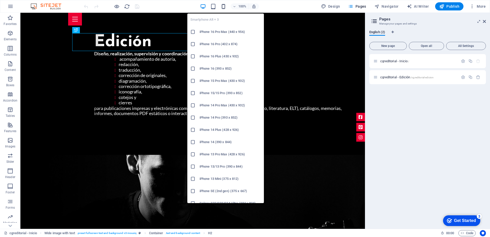
click at [225, 7] on icon "button" at bounding box center [224, 7] width 6 height 6
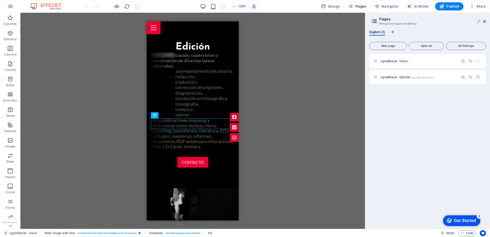
click at [287, 137] on div "Drag here to replace the existing content. Press “Ctrl” if you want to create a…" at bounding box center [192, 121] width 345 height 216
